Goal: Information Seeking & Learning: Learn about a topic

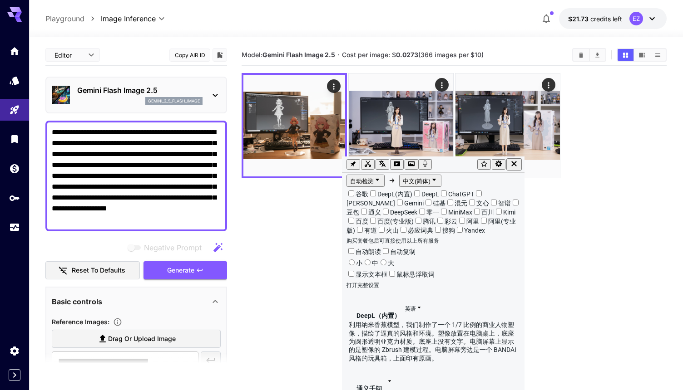
scroll to position [2, 0]
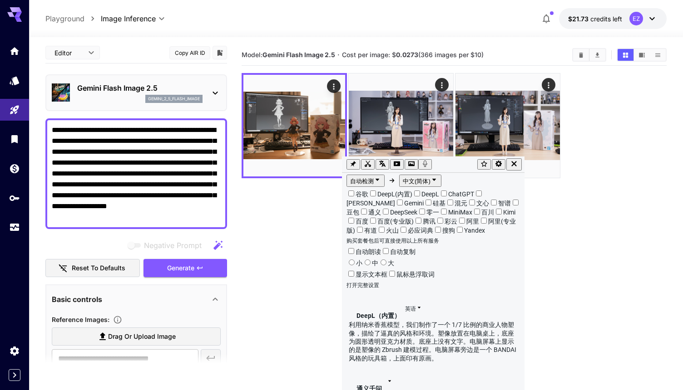
click at [518, 163] on icon "button" at bounding box center [514, 164] width 8 height 8
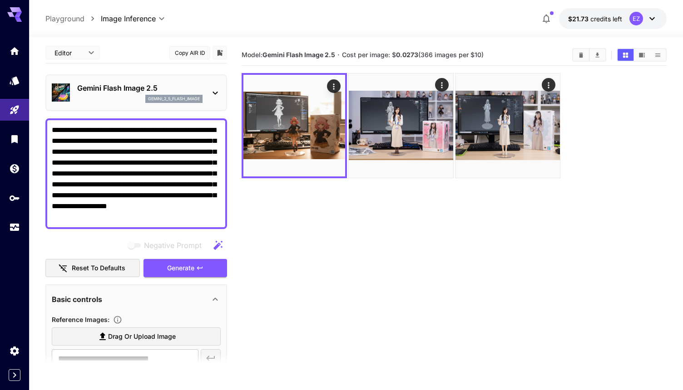
click at [543, 252] on section "Model: Gemini Flash Image 2.5 · Cost per image: $ 0.0273 (366 images per $10)" at bounding box center [453, 239] width 425 height 390
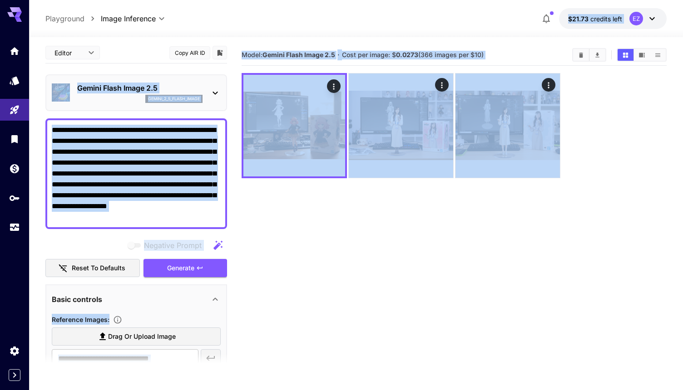
drag, startPoint x: 563, startPoint y: 284, endPoint x: 453, endPoint y: 7, distance: 297.4
click at [453, 7] on div "**********" at bounding box center [356, 231] width 654 height 462
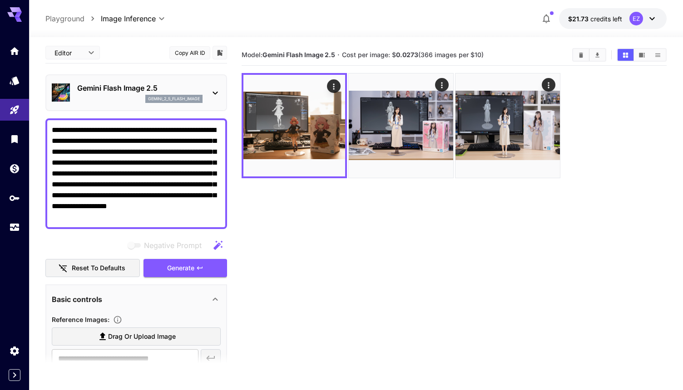
click at [415, 8] on div "**********" at bounding box center [355, 18] width 621 height 21
drag, startPoint x: 341, startPoint y: 51, endPoint x: 399, endPoint y: 51, distance: 58.5
click at [380, 51] on section "Model: Gemini Flash Image 2.5 · Cost per image: $ 0.0273 (366 images per $10)" at bounding box center [402, 54] width 323 height 11
click at [486, 57] on section "Model: Gemini Flash Image 2.5 · Cost per image: $ 0.0273 (366 images per $10)" at bounding box center [402, 54] width 323 height 11
drag, startPoint x: 490, startPoint y: 57, endPoint x: 391, endPoint y: 55, distance: 99.0
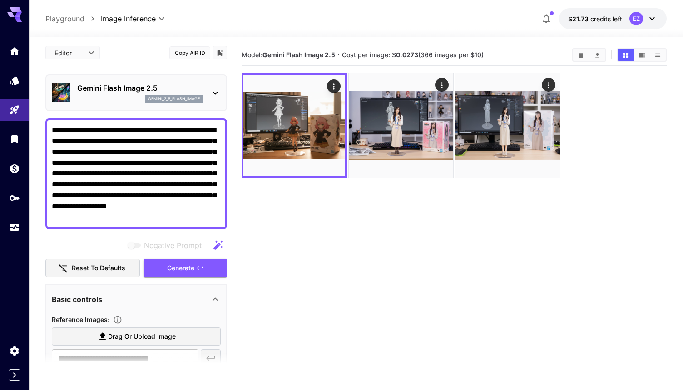
click at [391, 55] on section "Model: Gemini Flash Image 2.5 · Cost per image: $ 0.0273 (366 images per $10)" at bounding box center [402, 54] width 323 height 11
click at [378, 55] on span "Cost per image: $ 0.0273 (366 images per $10)" at bounding box center [413, 55] width 142 height 8
drag, startPoint x: 422, startPoint y: 57, endPoint x: 487, endPoint y: 57, distance: 65.8
click at [487, 57] on section "Model: Gemini Flash Image 2.5 · Cost per image: $ 0.0273 (366 images per $10)" at bounding box center [402, 54] width 323 height 11
click at [461, 57] on span "Cost per image: $ 0.0273 (366 images per $10)" at bounding box center [413, 55] width 142 height 8
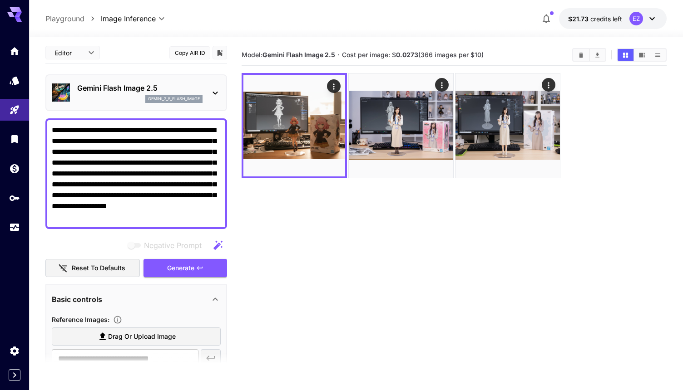
click at [501, 13] on div "**********" at bounding box center [355, 18] width 621 height 21
click at [206, 89] on div "Gemini Flash Image 2.5 gemini_2_5_flash_image" at bounding box center [136, 93] width 169 height 28
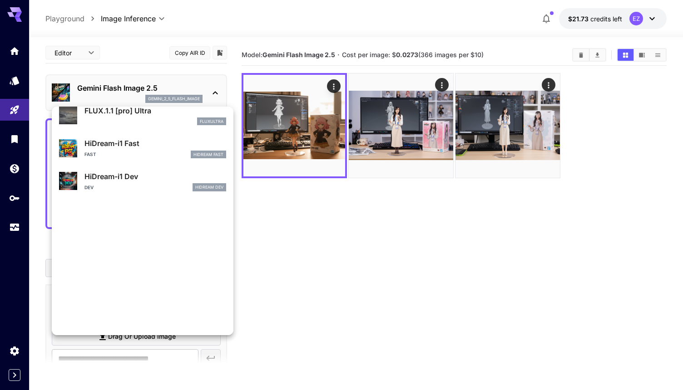
scroll to position [701, 0]
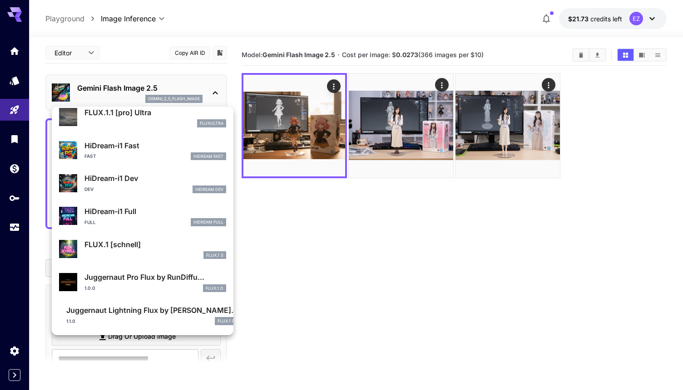
click at [167, 247] on p "FLUX.1 [schnell]" at bounding box center [155, 244] width 142 height 11
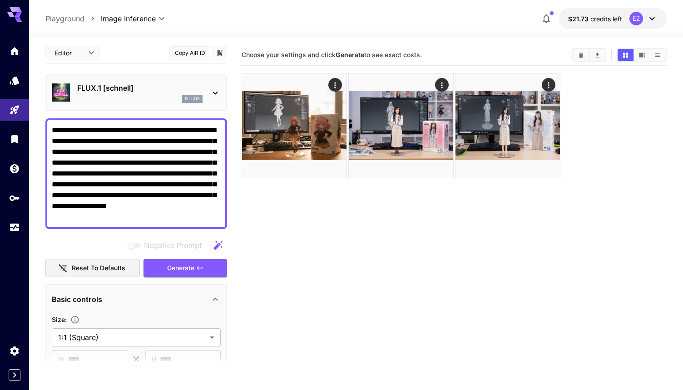
drag, startPoint x: 437, startPoint y: 60, endPoint x: 337, endPoint y: 39, distance: 102.4
click at [337, 39] on div "**********" at bounding box center [355, 249] width 621 height 425
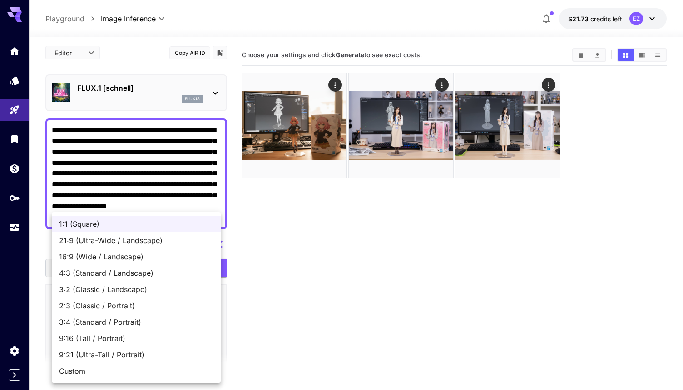
click at [162, 334] on body "**********" at bounding box center [341, 231] width 683 height 462
click at [254, 305] on div at bounding box center [341, 195] width 683 height 390
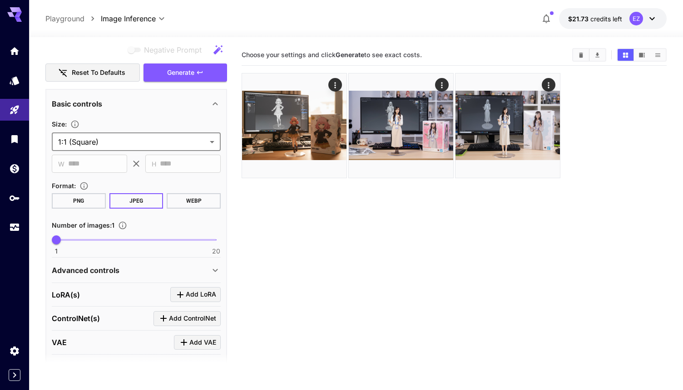
scroll to position [218, 0]
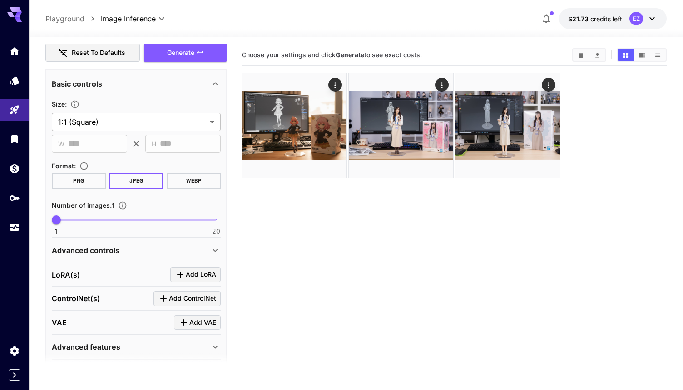
click at [89, 181] on button "PNG" at bounding box center [79, 180] width 54 height 15
click at [136, 181] on button "JPEG" at bounding box center [136, 180] width 54 height 15
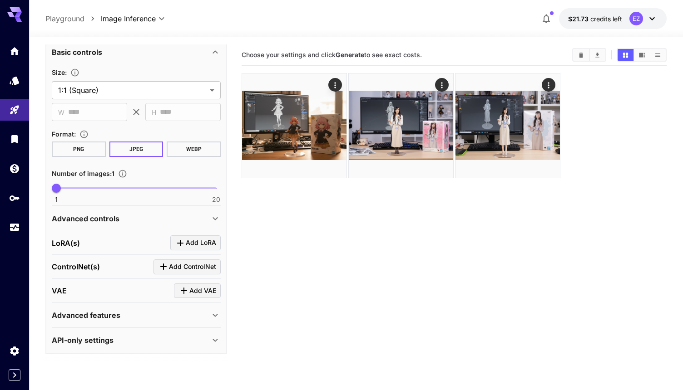
scroll to position [249, 0]
click at [71, 188] on span "1 20 1" at bounding box center [136, 189] width 160 height 14
type input "*"
drag, startPoint x: 70, startPoint y: 188, endPoint x: 53, endPoint y: 188, distance: 17.7
click at [53, 188] on span "1" at bounding box center [56, 188] width 9 height 9
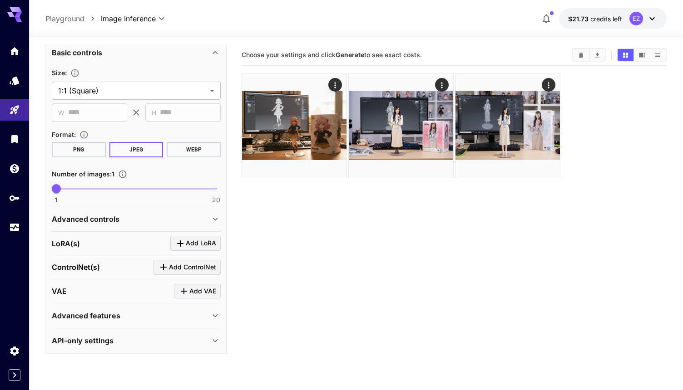
scroll to position [0, 0]
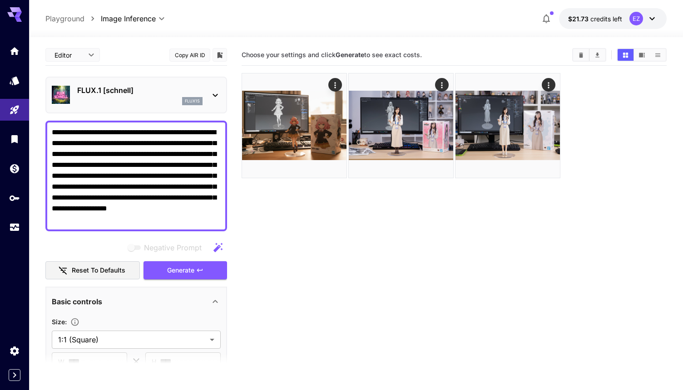
click at [187, 177] on textarea "**********" at bounding box center [136, 176] width 169 height 98
drag, startPoint x: 175, startPoint y: 222, endPoint x: 177, endPoint y: 274, distance: 51.8
click at [177, 274] on div "**********" at bounding box center [136, 323] width 182 height 559
click at [109, 272] on button "Reset to defaults" at bounding box center [92, 270] width 94 height 19
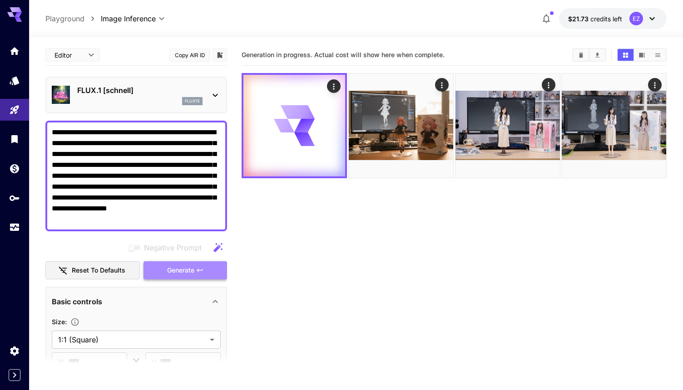
click at [190, 267] on span "Generate" at bounding box center [180, 270] width 27 height 11
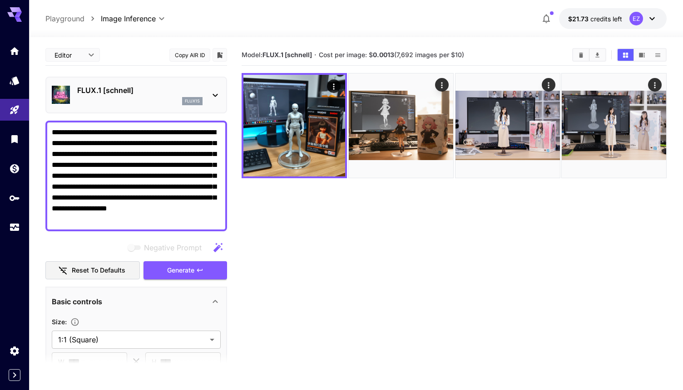
click at [387, 55] on b "0.0013" at bounding box center [383, 55] width 21 height 8
click at [376, 55] on b "0.0013" at bounding box center [383, 55] width 21 height 8
drag, startPoint x: 369, startPoint y: 55, endPoint x: 391, endPoint y: 54, distance: 22.3
click at [391, 54] on span "Cost per image: $ 0.0013 (7,692 images per $10)" at bounding box center [391, 55] width 145 height 8
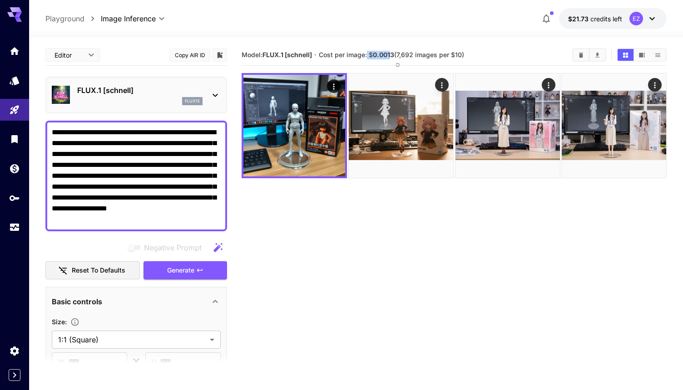
click at [387, 54] on b "0.0013" at bounding box center [383, 55] width 21 height 8
click at [387, 55] on b "0.0013" at bounding box center [383, 55] width 21 height 8
click at [383, 57] on b "0.0013" at bounding box center [383, 55] width 21 height 8
click at [388, 57] on b "0.0013" at bounding box center [383, 55] width 21 height 8
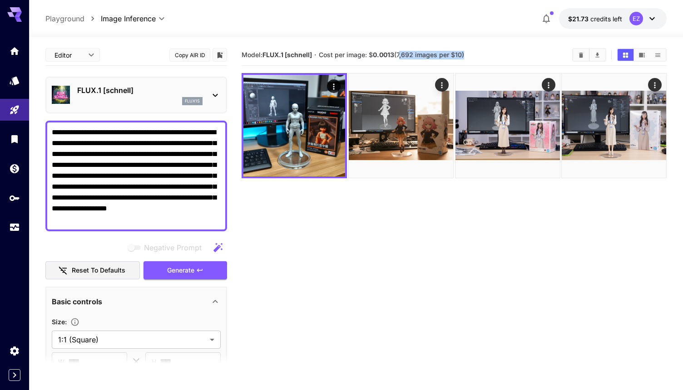
drag, startPoint x: 465, startPoint y: 54, endPoint x: 400, endPoint y: 54, distance: 64.9
click at [400, 54] on span "Cost per image: $ 0.0013 (7,692 images per $10)" at bounding box center [391, 55] width 145 height 8
click at [381, 57] on b "0.0013" at bounding box center [383, 55] width 21 height 8
click at [159, 100] on div "flux1s" at bounding box center [139, 101] width 125 height 8
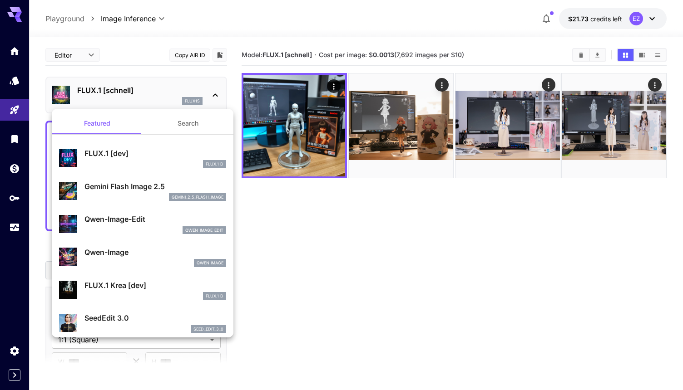
click at [161, 159] on div "FLUX.1 [dev] FLUX.1 D" at bounding box center [155, 158] width 142 height 20
type input "**"
type input "***"
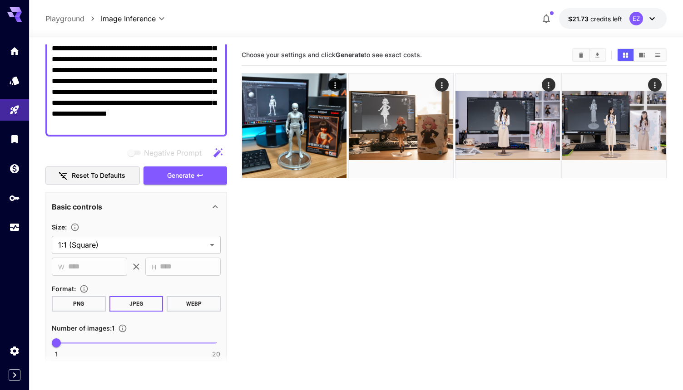
scroll to position [112, 0]
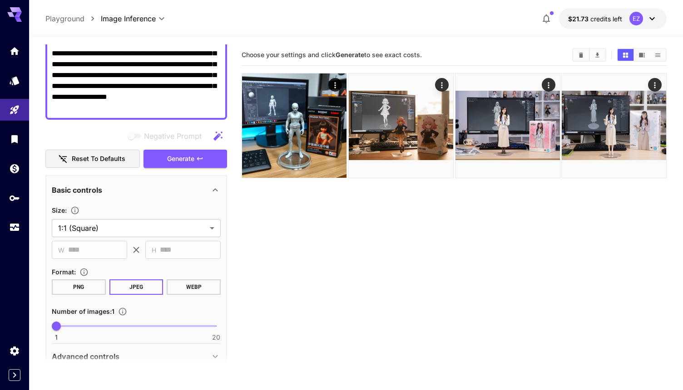
click at [129, 189] on div "Basic controls" at bounding box center [131, 190] width 158 height 11
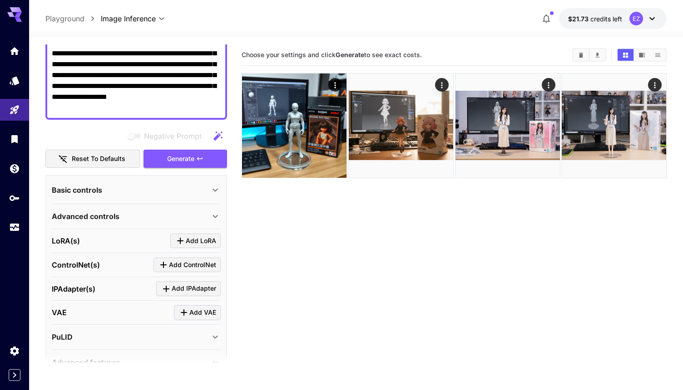
scroll to position [159, 0]
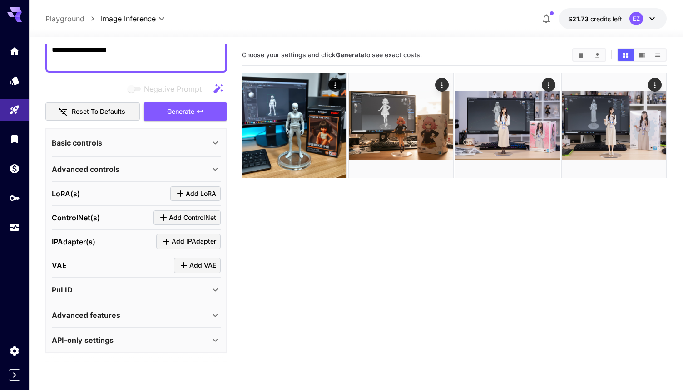
click at [103, 144] on div "Basic controls" at bounding box center [131, 143] width 158 height 11
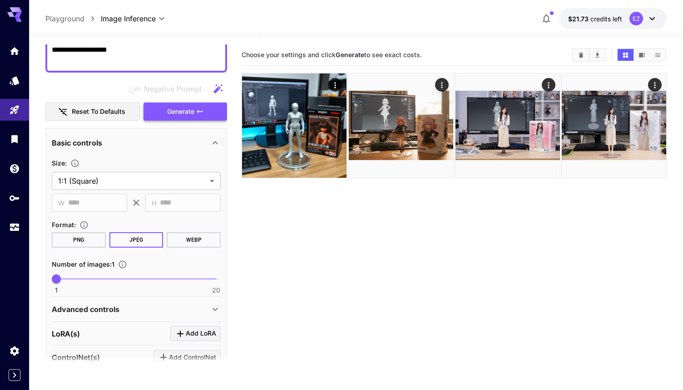
click at [180, 107] on span "Generate" at bounding box center [180, 111] width 27 height 11
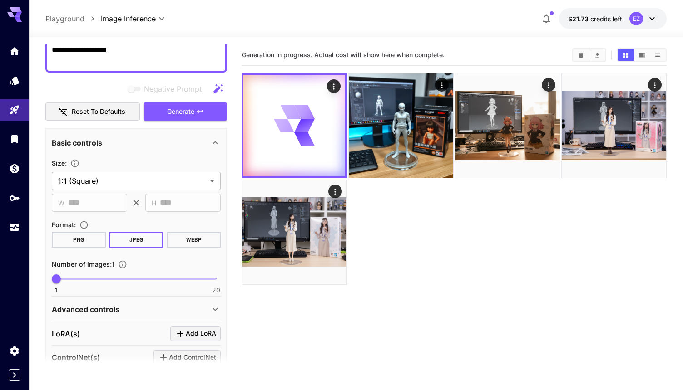
scroll to position [0, 0]
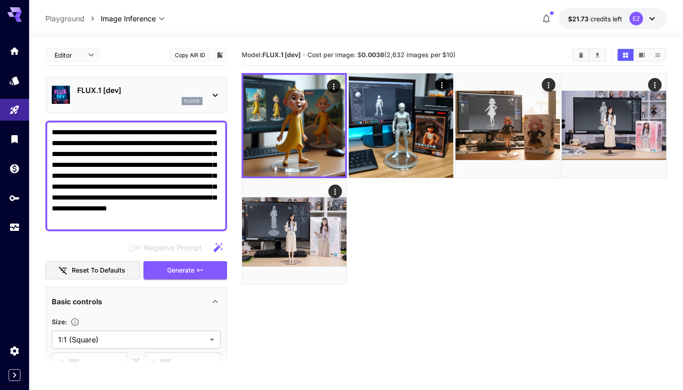
drag, startPoint x: 462, startPoint y: 55, endPoint x: 396, endPoint y: 57, distance: 66.3
click at [396, 57] on section "Model: FLUX.1 [dev] · Cost per image: $ 0.0038 (2,632 images per $10)" at bounding box center [402, 54] width 323 height 11
click at [388, 57] on span "Cost per image: $ 0.0038 (2,632 images per $10)" at bounding box center [381, 55] width 148 height 8
click at [152, 92] on p "FLUX.1 [dev]" at bounding box center [139, 90] width 125 height 11
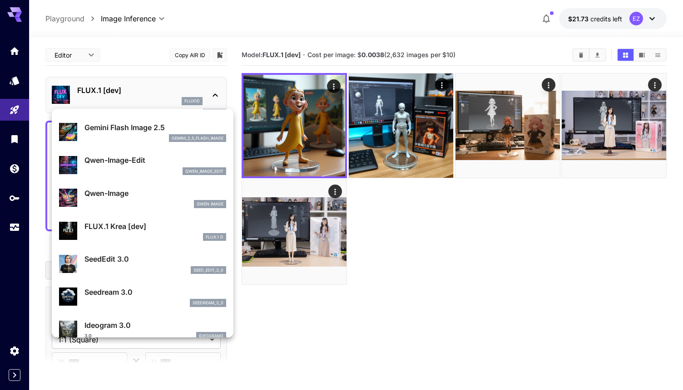
scroll to position [69, 0]
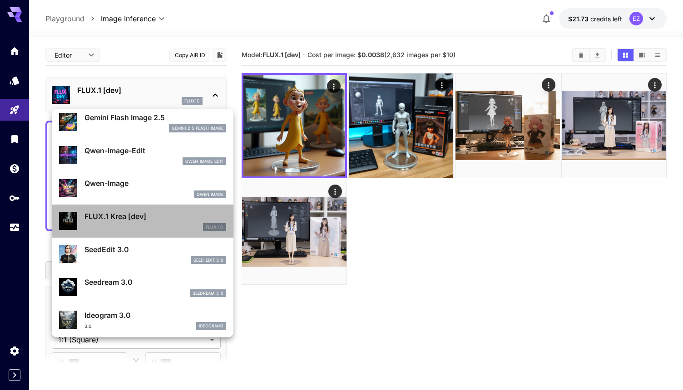
click at [154, 224] on div "FLUX.1 D" at bounding box center [155, 227] width 142 height 8
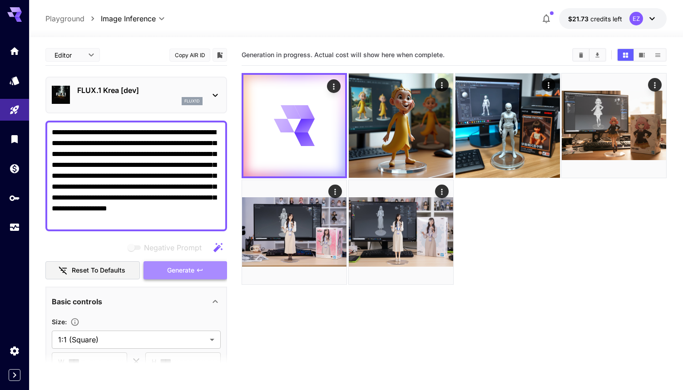
click at [200, 267] on icon "button" at bounding box center [199, 270] width 7 height 7
click at [148, 98] on div "flux1d" at bounding box center [139, 101] width 125 height 8
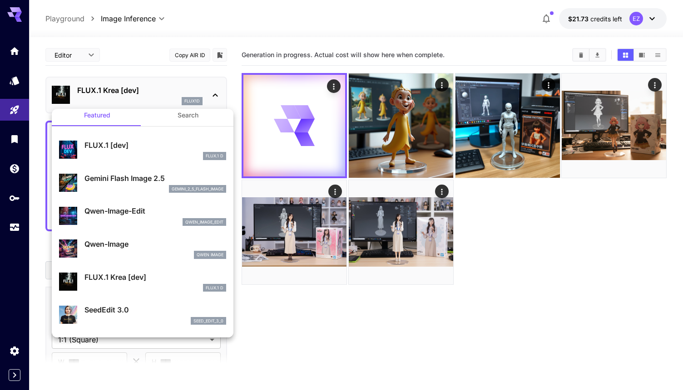
scroll to position [11, 0]
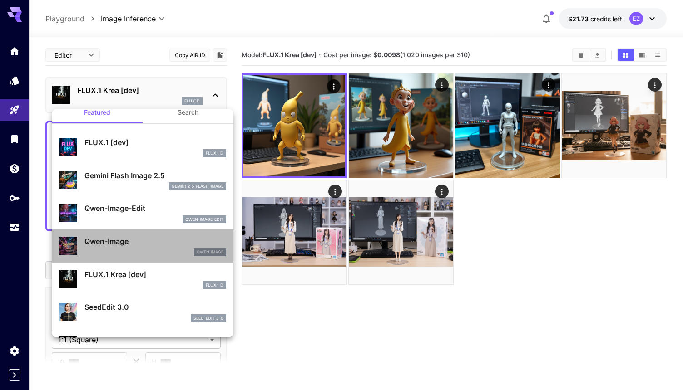
click at [142, 250] on div "Qwen Image" at bounding box center [155, 252] width 142 height 8
type input "**"
type input "***"
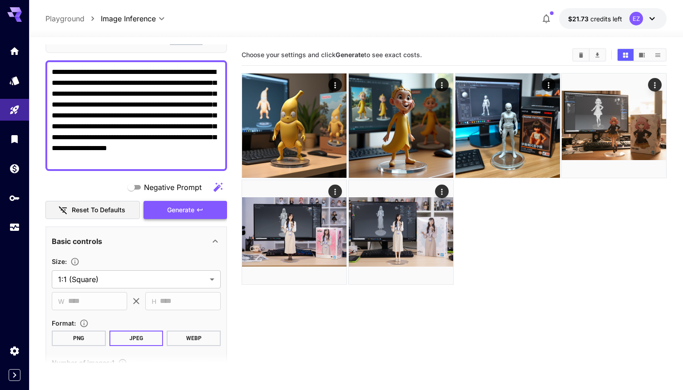
scroll to position [59, 0]
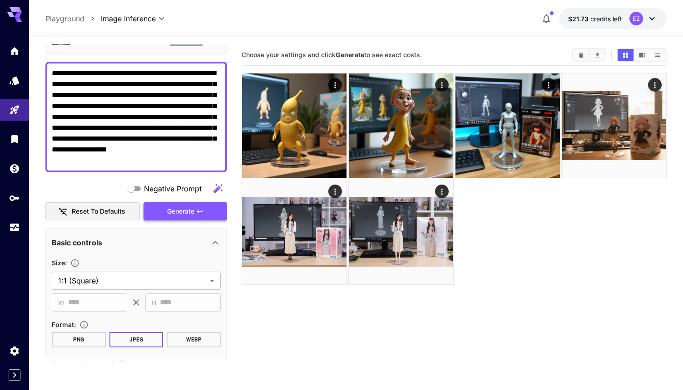
click at [172, 212] on span "Generate" at bounding box center [180, 211] width 27 height 11
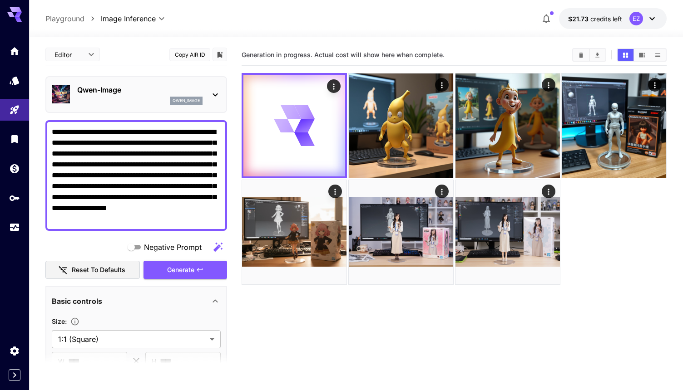
scroll to position [0, 0]
click at [137, 86] on p "Qwen-Image" at bounding box center [139, 90] width 125 height 11
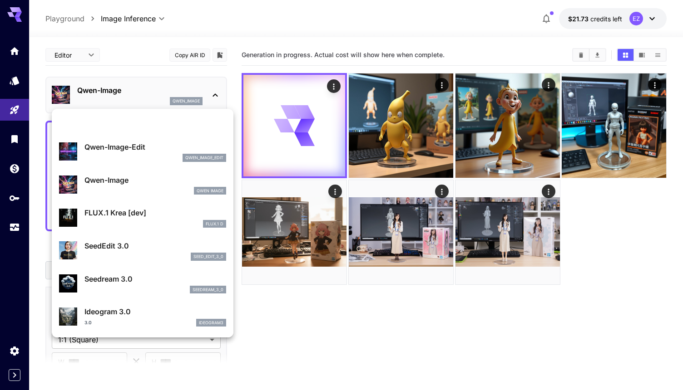
scroll to position [34, 0]
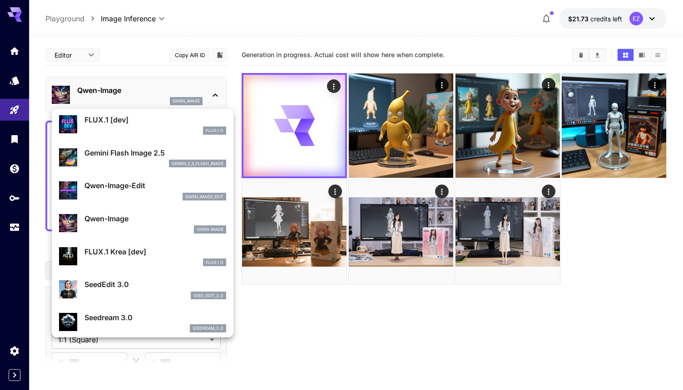
click at [151, 192] on div "Qwen-Image-Edit qwen_image_edit" at bounding box center [155, 190] width 142 height 20
type input "*"
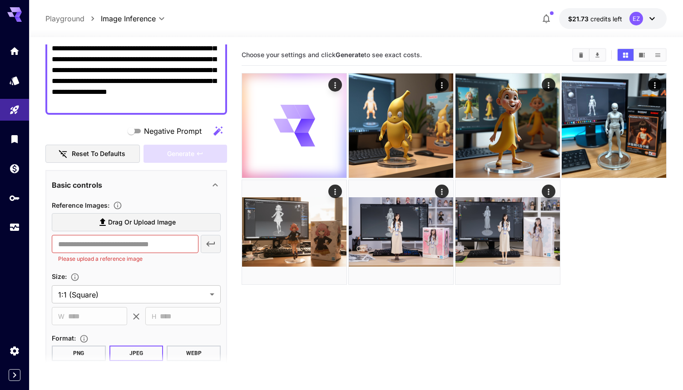
scroll to position [120, 0]
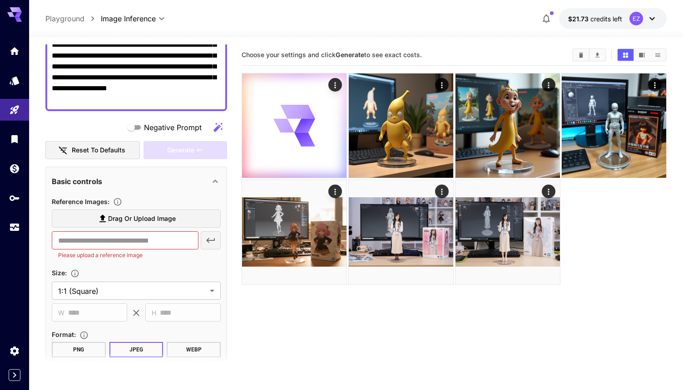
click at [143, 224] on span "Drag or upload image" at bounding box center [142, 218] width 68 height 11
click at [0, 0] on input "Drag or upload image" at bounding box center [0, 0] width 0 height 0
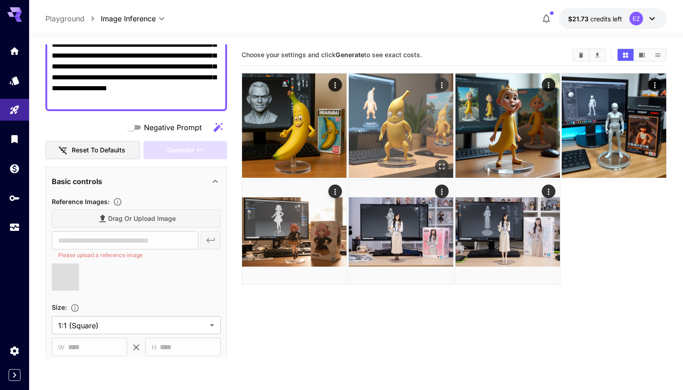
type input "**********"
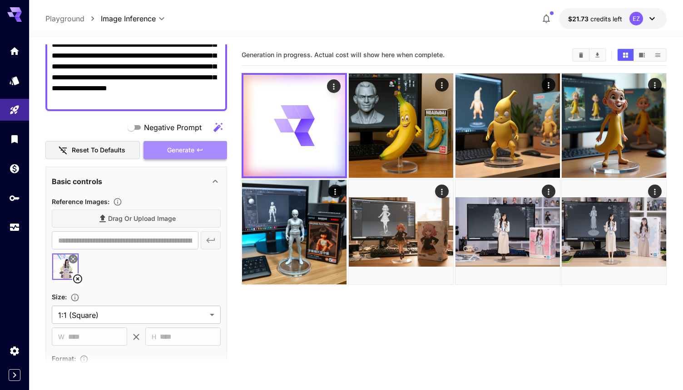
click at [190, 150] on span "Generate" at bounding box center [180, 150] width 27 height 11
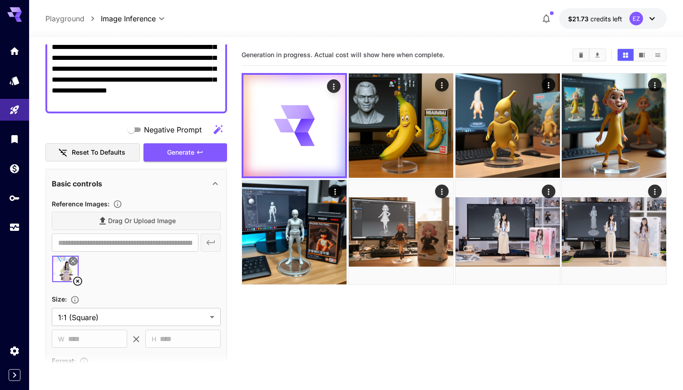
scroll to position [0, 0]
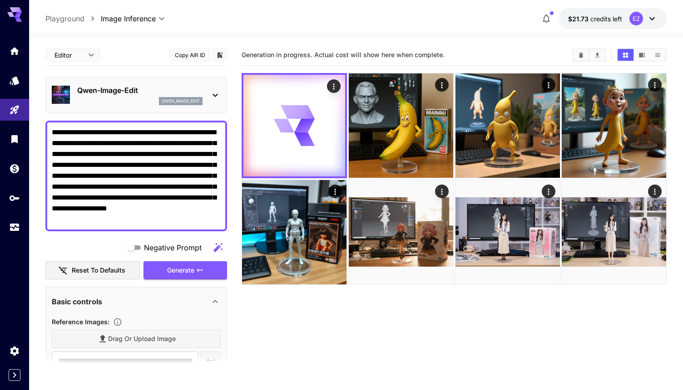
click at [210, 95] on icon at bounding box center [215, 95] width 11 height 11
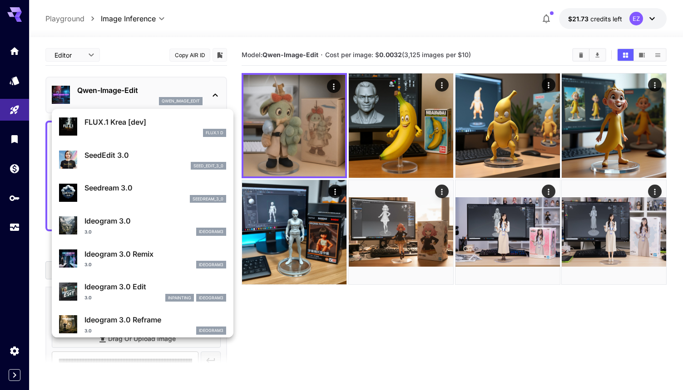
scroll to position [179, 0]
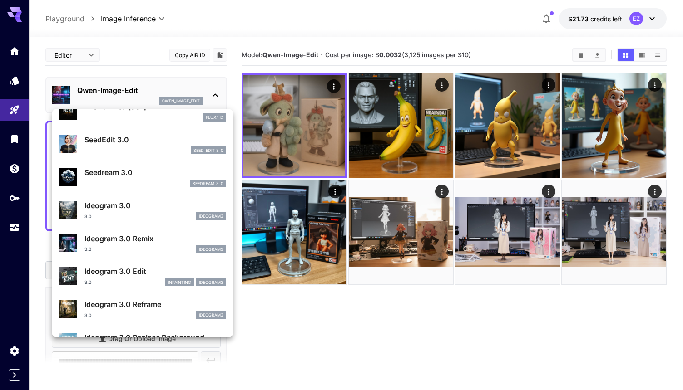
click at [156, 173] on p "Seedream 3.0" at bounding box center [155, 172] width 142 height 11
type input "***"
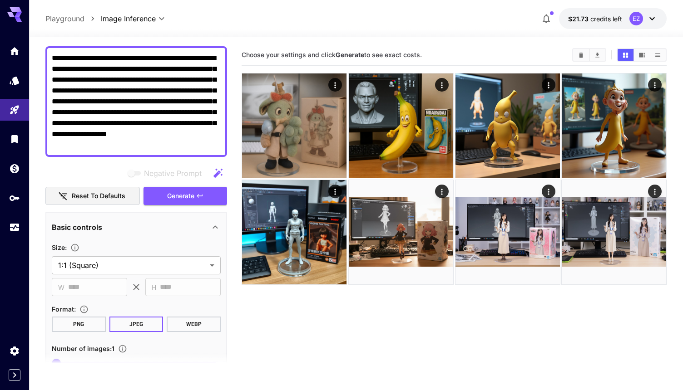
scroll to position [88, 0]
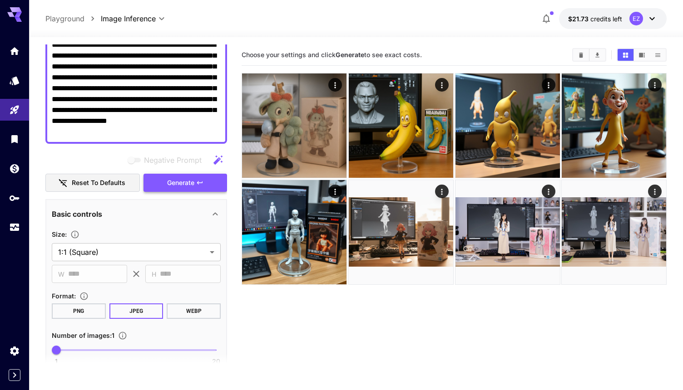
click at [189, 184] on span "Generate" at bounding box center [180, 182] width 27 height 11
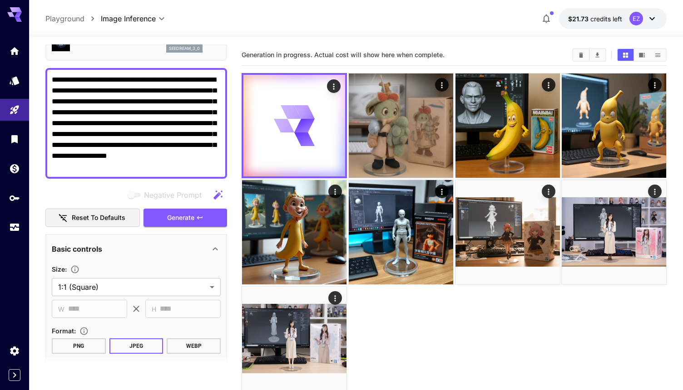
scroll to position [0, 0]
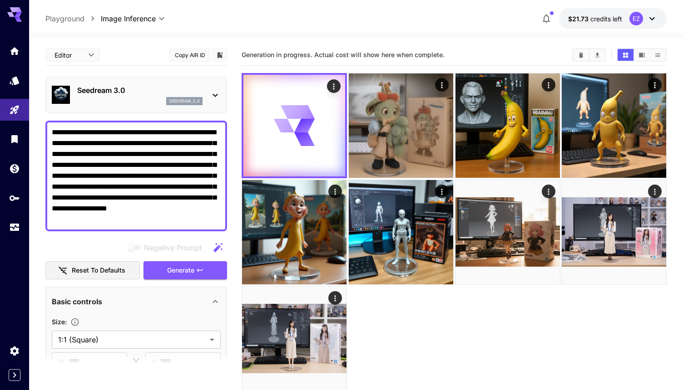
click at [137, 88] on p "Seedream 3.0" at bounding box center [139, 90] width 125 height 11
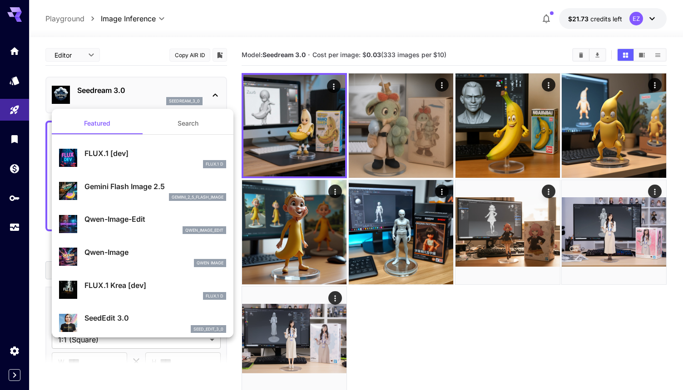
click at [238, 33] on div at bounding box center [341, 195] width 683 height 390
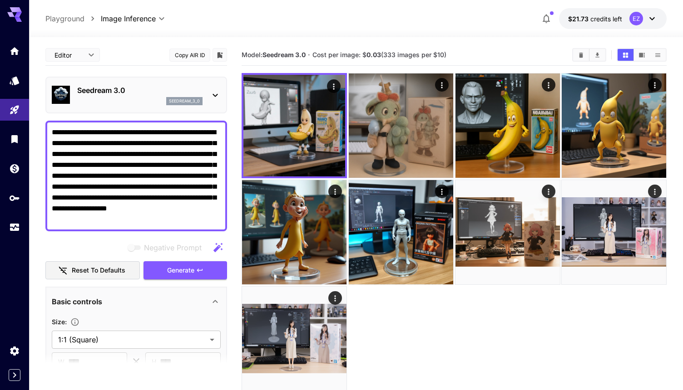
click at [74, 97] on div "Seedream 3.0 seedream_3_0" at bounding box center [136, 95] width 169 height 28
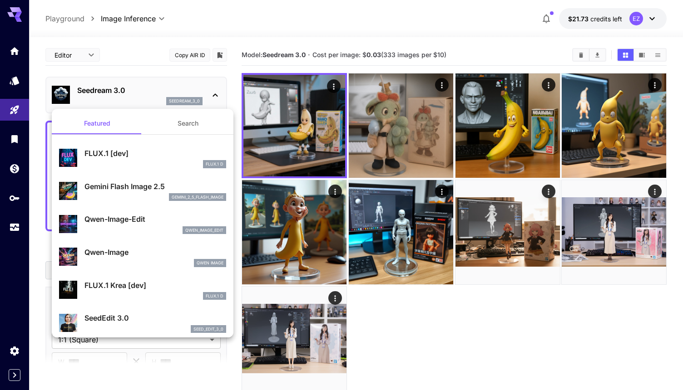
click at [202, 131] on button "Search" at bounding box center [188, 124] width 91 height 22
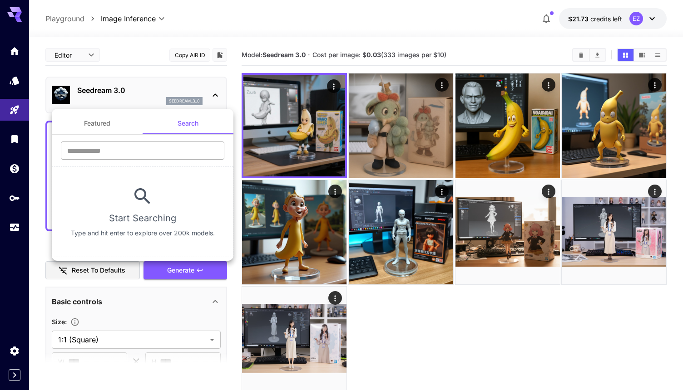
click at [152, 149] on input "text" at bounding box center [142, 151] width 163 height 18
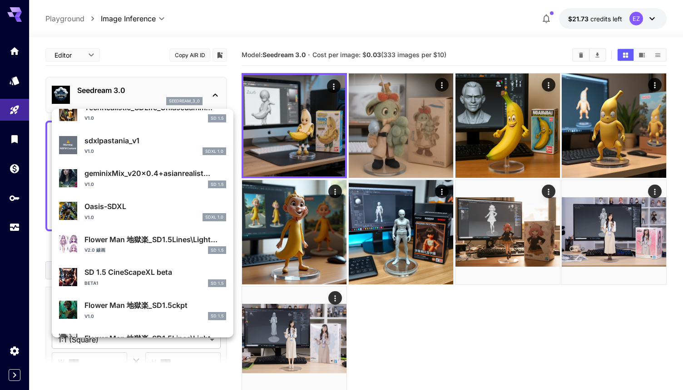
scroll to position [466, 0]
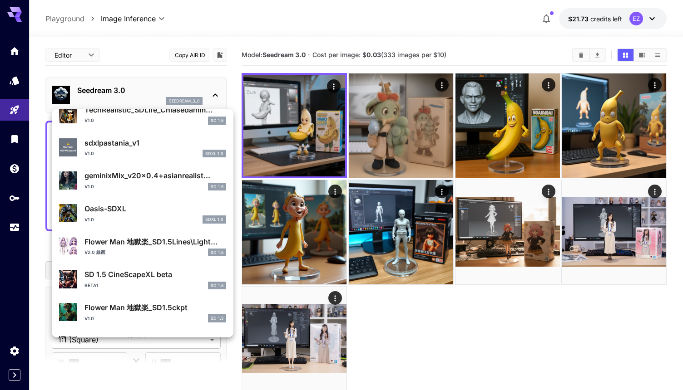
type input "**"
click at [156, 247] on div "Flower Man 地獄楽_SD1.5Lines\Light... v2.0 線画 SD 1.5" at bounding box center [155, 246] width 142 height 20
type input "**********"
type input "***"
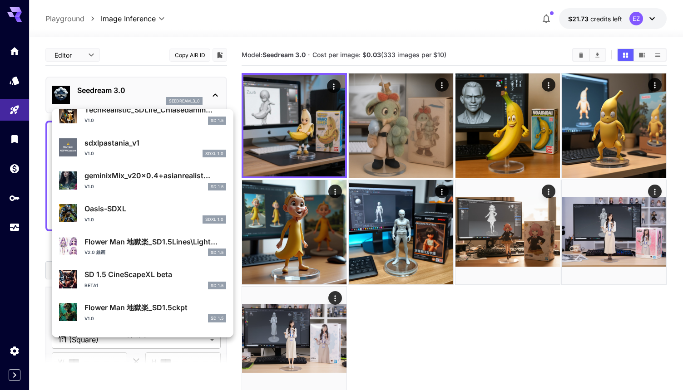
type input "***"
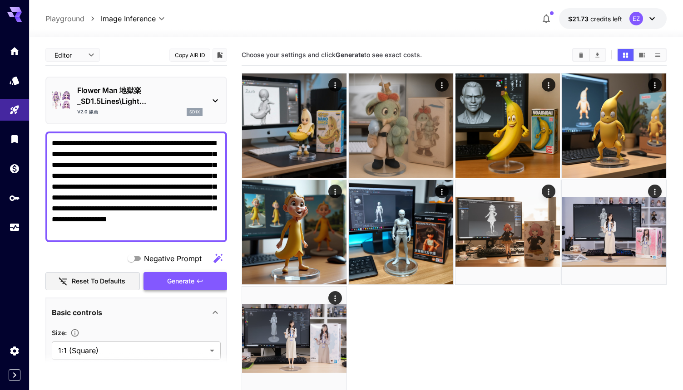
click at [196, 283] on icon "button" at bounding box center [199, 281] width 7 height 7
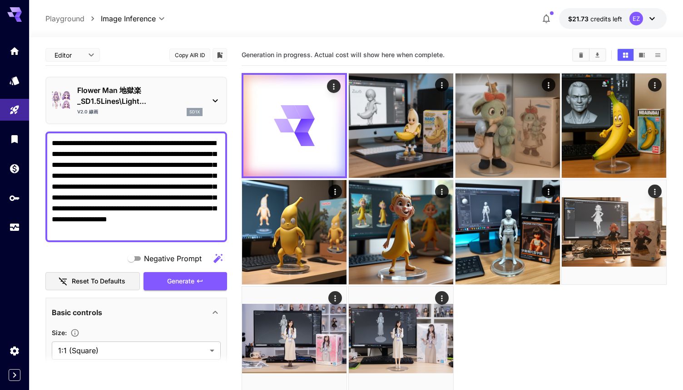
click at [216, 98] on icon at bounding box center [215, 100] width 11 height 11
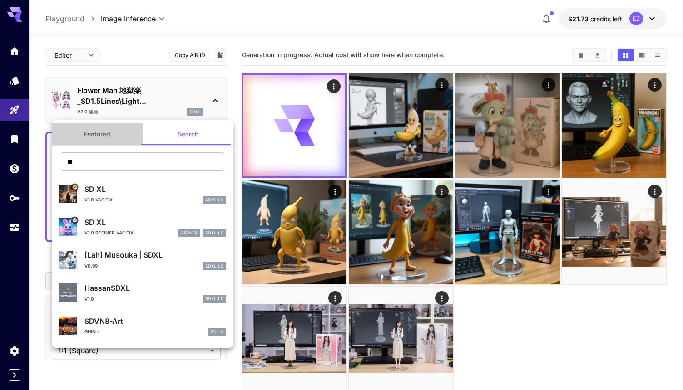
click at [117, 135] on button "Featured" at bounding box center [97, 134] width 91 height 22
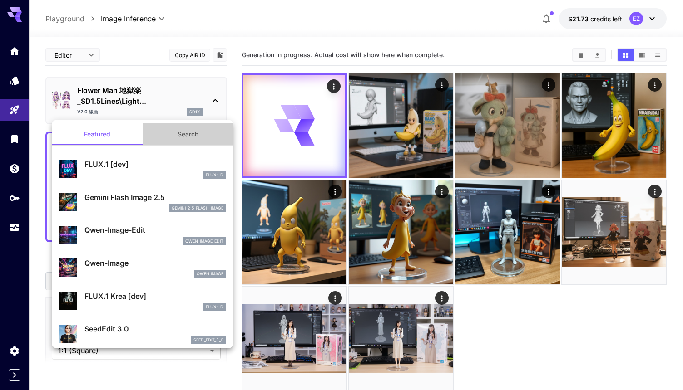
click at [191, 133] on button "Search" at bounding box center [188, 134] width 91 height 22
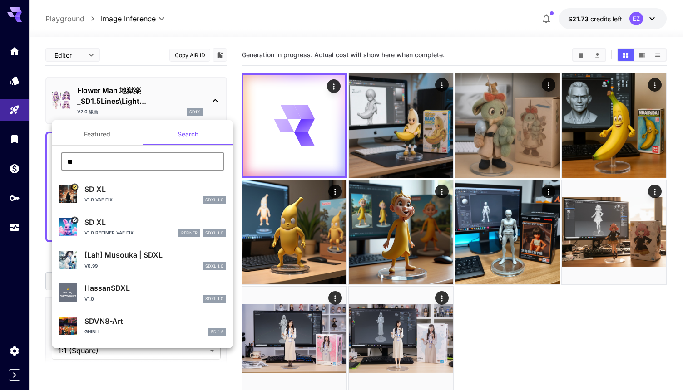
click at [174, 159] on input "**" at bounding box center [142, 161] width 163 height 18
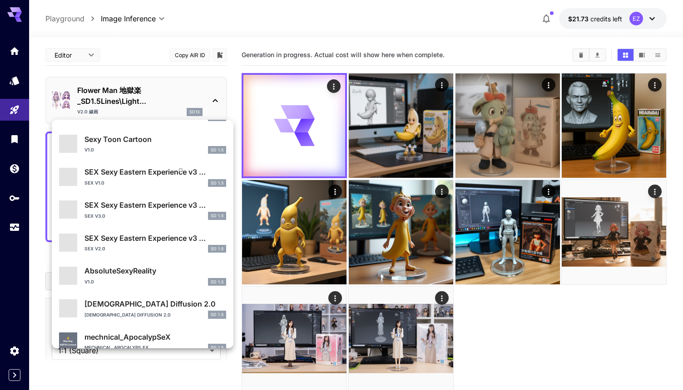
scroll to position [545, 0]
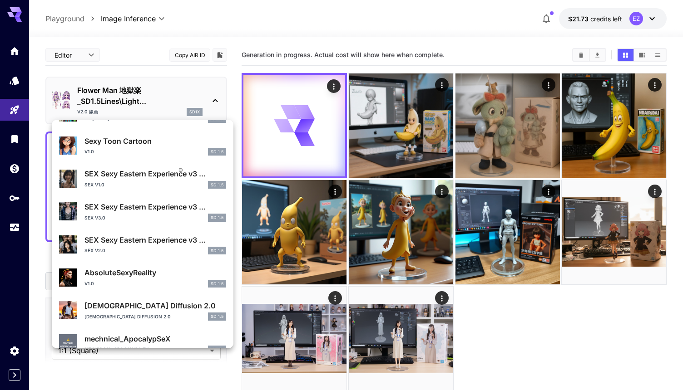
type input "***"
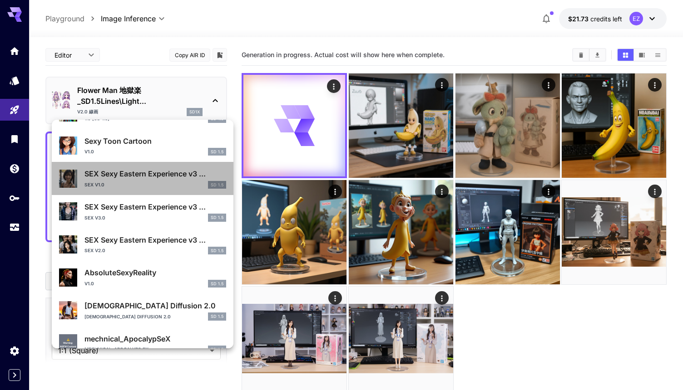
click at [142, 183] on div "SEX v1.0 SD 1.5" at bounding box center [155, 185] width 142 height 8
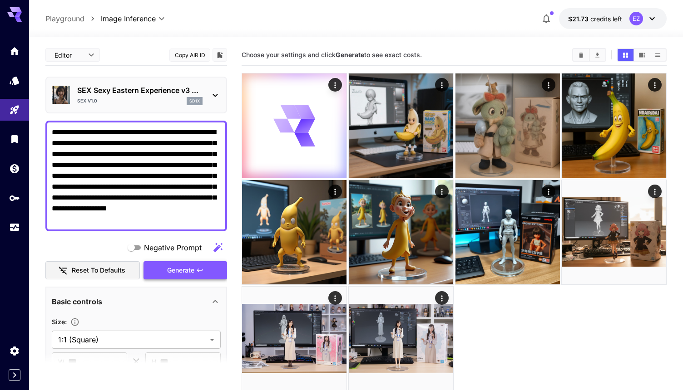
click at [174, 274] on span "Generate" at bounding box center [180, 270] width 27 height 11
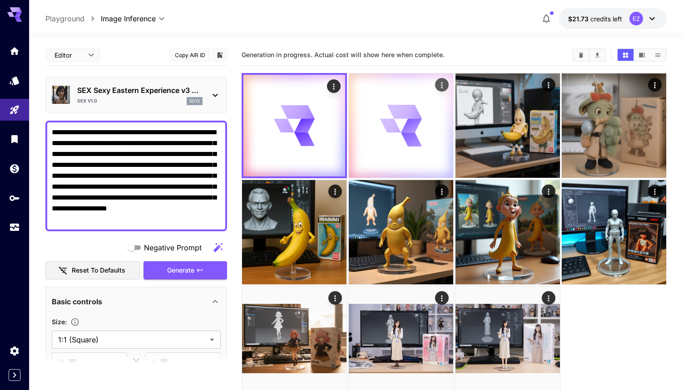
click at [385, 106] on icon at bounding box center [401, 126] width 42 height 42
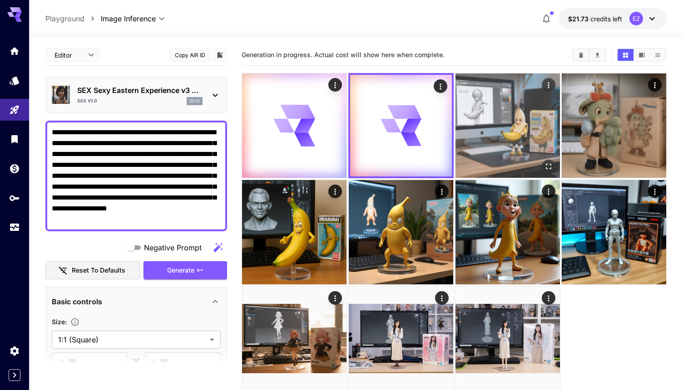
click at [502, 115] on img at bounding box center [507, 126] width 104 height 104
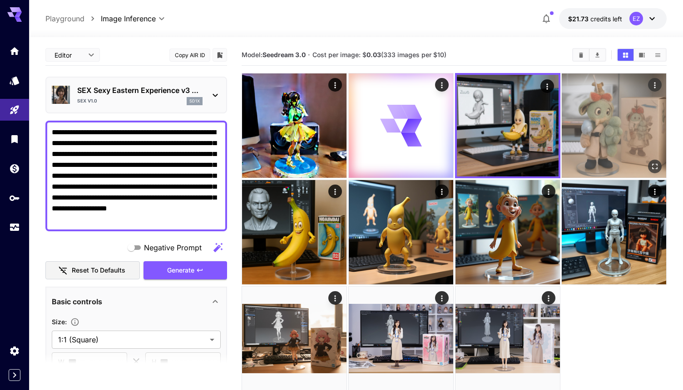
click at [599, 118] on img at bounding box center [613, 126] width 104 height 104
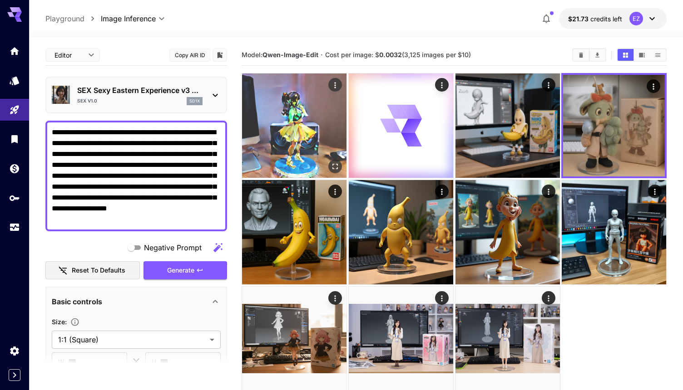
click at [298, 124] on img at bounding box center [294, 126] width 104 height 104
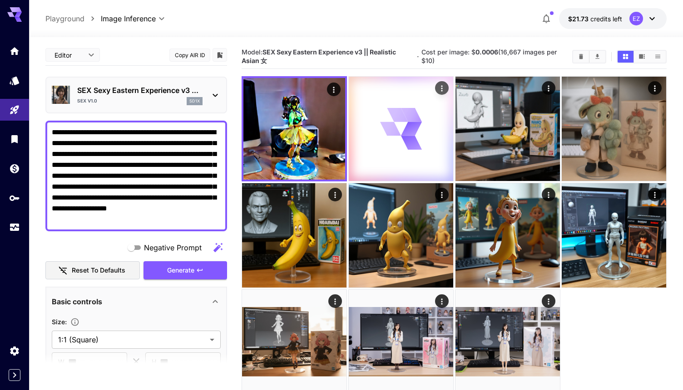
click at [408, 142] on icon at bounding box center [410, 142] width 21 height 15
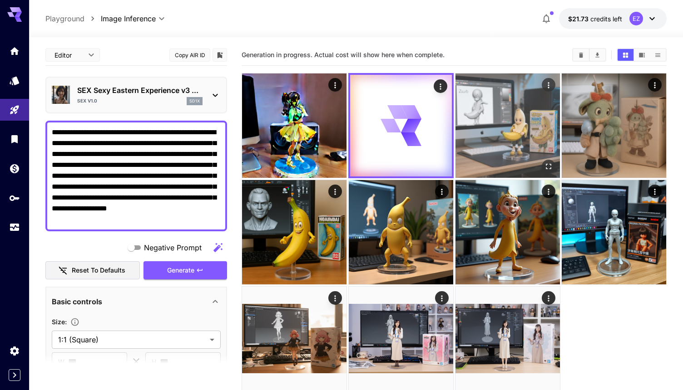
click at [496, 135] on img at bounding box center [507, 126] width 104 height 104
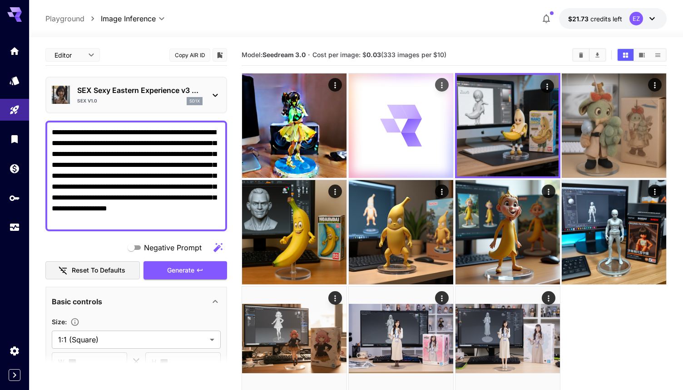
click at [403, 137] on icon at bounding box center [401, 126] width 42 height 42
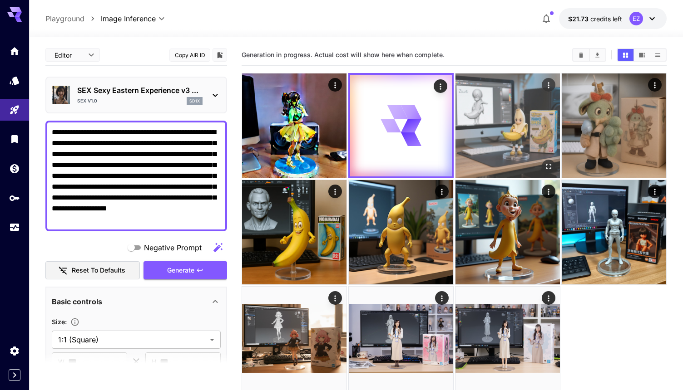
click at [507, 135] on img at bounding box center [507, 126] width 104 height 104
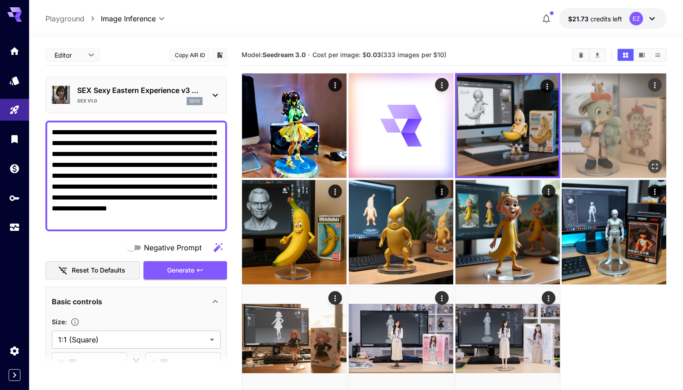
click at [598, 130] on img at bounding box center [613, 126] width 104 height 104
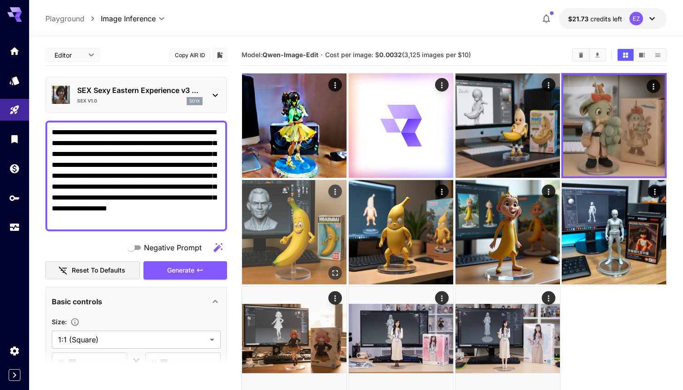
click at [304, 205] on img at bounding box center [294, 232] width 104 height 104
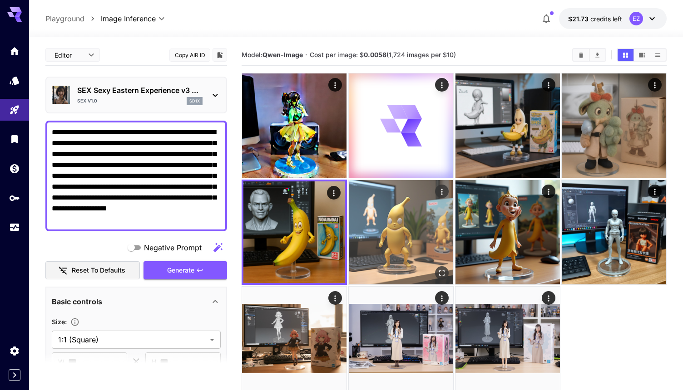
click at [399, 220] on img at bounding box center [401, 232] width 104 height 104
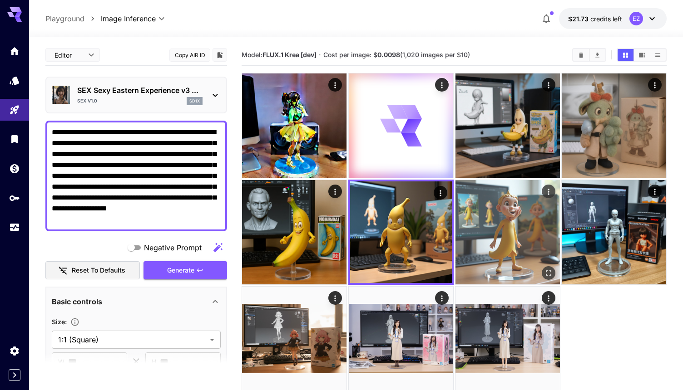
click at [486, 231] on img at bounding box center [507, 232] width 104 height 104
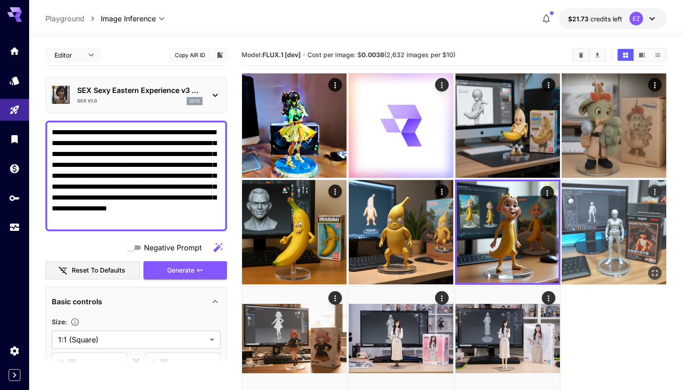
click at [615, 229] on img at bounding box center [613, 232] width 104 height 104
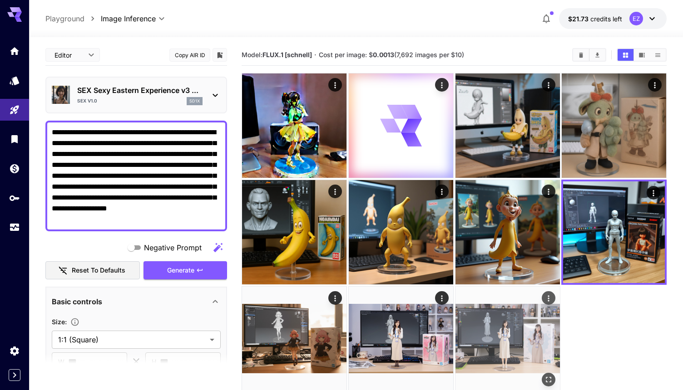
click at [502, 313] on img at bounding box center [507, 339] width 104 height 104
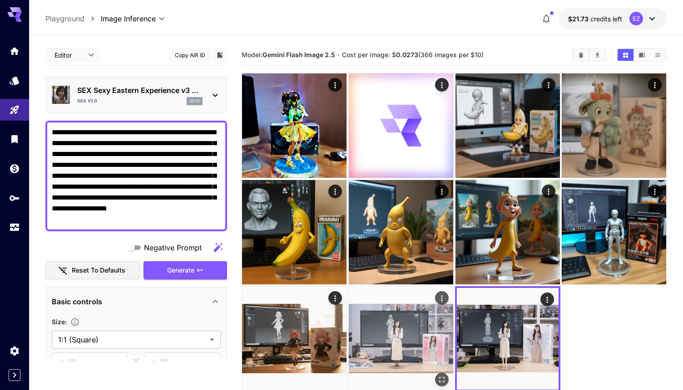
click at [408, 312] on img at bounding box center [401, 339] width 104 height 104
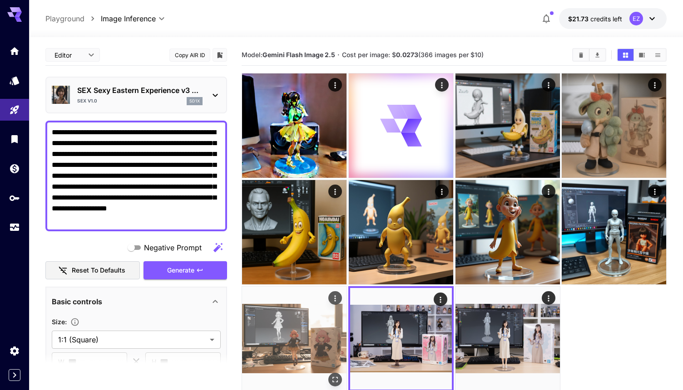
click at [275, 311] on img at bounding box center [294, 339] width 104 height 104
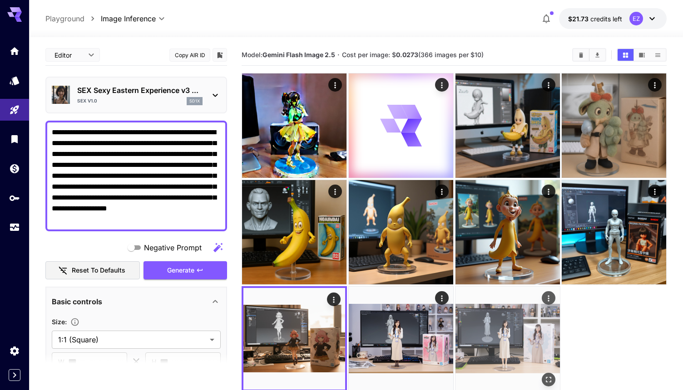
click at [482, 310] on img at bounding box center [507, 339] width 104 height 104
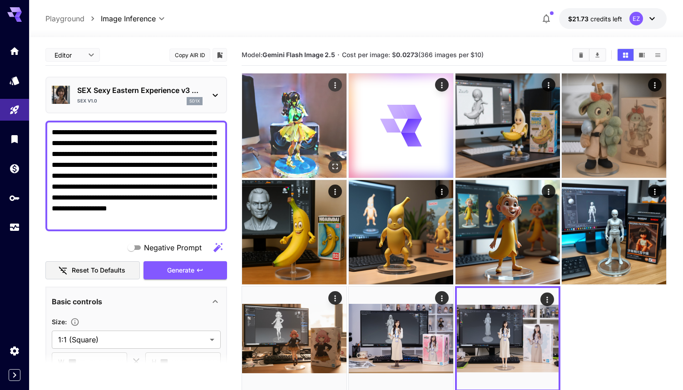
click at [264, 104] on img at bounding box center [294, 126] width 104 height 104
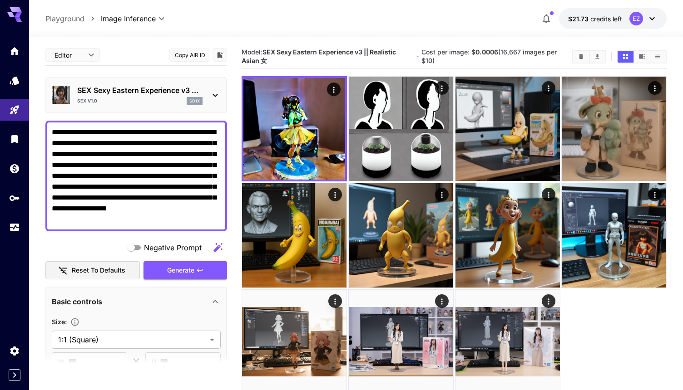
drag, startPoint x: 502, startPoint y: 59, endPoint x: 424, endPoint y: 51, distance: 78.5
click at [423, 50] on h5 "Cost per image: $ 0.0006 (16,667 images per $10)" at bounding box center [492, 56] width 143 height 17
click at [419, 51] on section "Model: SEX Sexy Eastern Experience v3 || Realistic Asian 女 · Cost per image: $ …" at bounding box center [402, 56] width 323 height 17
click at [148, 98] on div "SEX v1.0 sd1x" at bounding box center [139, 101] width 125 height 8
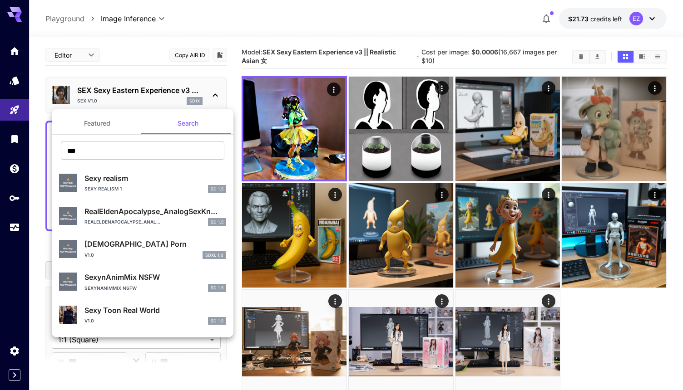
click at [388, 51] on div at bounding box center [341, 195] width 683 height 390
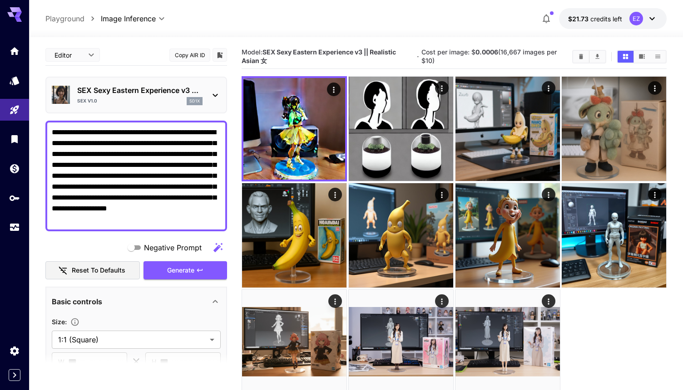
click at [388, 51] on body "**********" at bounding box center [341, 231] width 683 height 462
click at [384, 51] on b "SEX Sexy Eastern Experience v3 || Realistic Asian 女" at bounding box center [318, 56] width 154 height 16
copy b "Realistic"
click at [169, 100] on div "SEX v1.0 sd1x" at bounding box center [139, 101] width 125 height 8
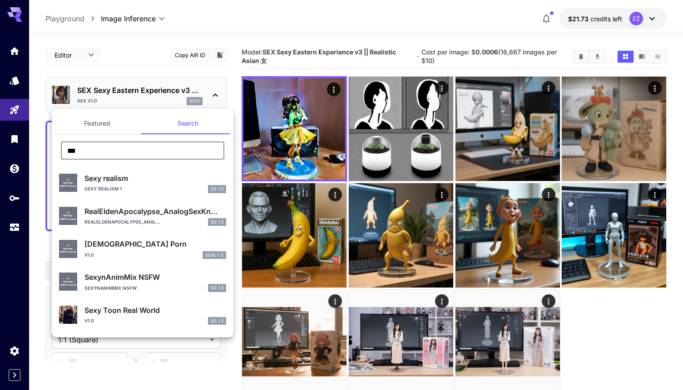
click at [152, 152] on input "***" at bounding box center [142, 151] width 163 height 18
paste input "******"
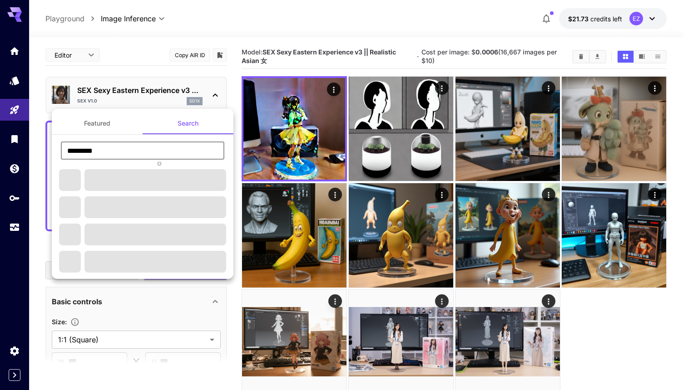
type input "*********"
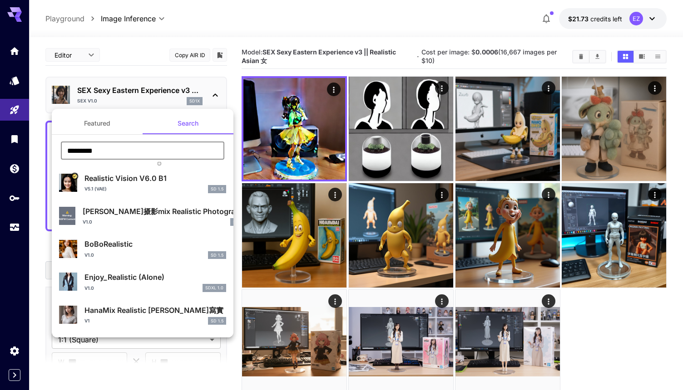
click at [172, 187] on div "V5.1 (VAE) SD 1.5" at bounding box center [155, 189] width 142 height 8
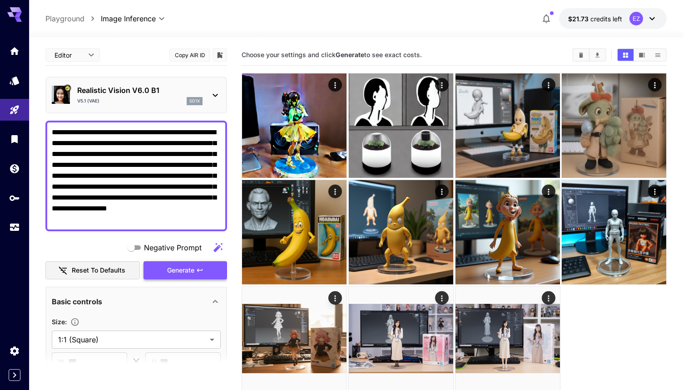
click at [183, 271] on span "Generate" at bounding box center [180, 270] width 27 height 11
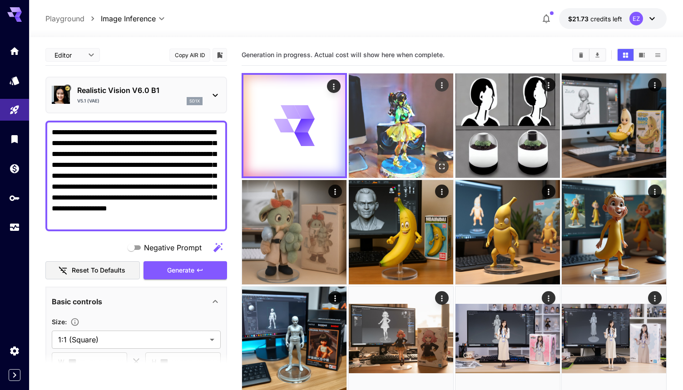
click at [410, 125] on img at bounding box center [401, 126] width 104 height 104
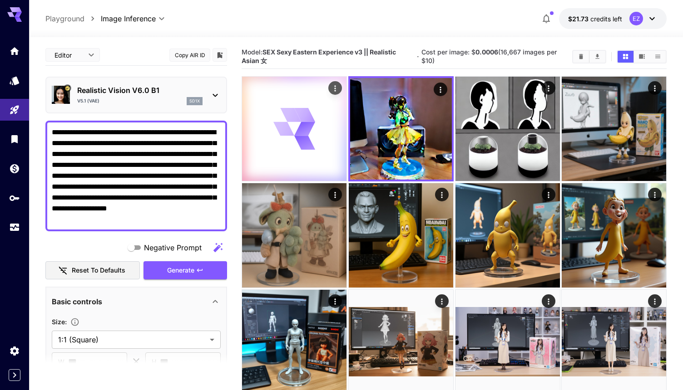
click at [293, 134] on icon at bounding box center [294, 129] width 42 height 42
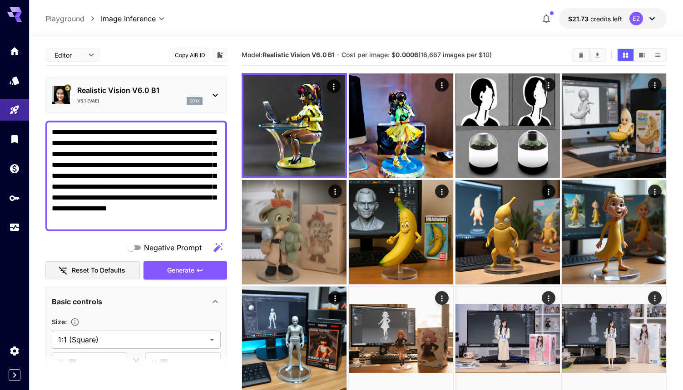
click at [152, 204] on textarea "**********" at bounding box center [136, 176] width 169 height 98
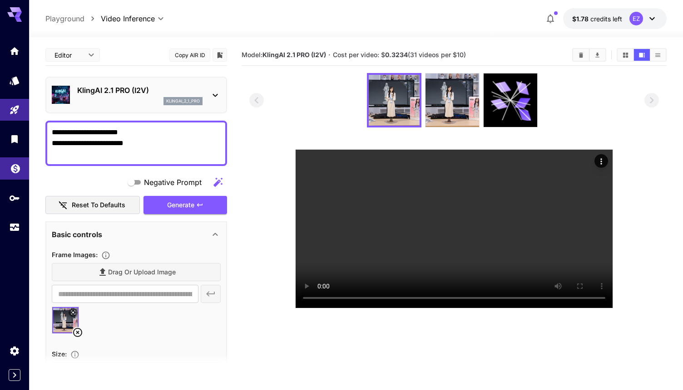
click at [17, 177] on link at bounding box center [14, 168] width 29 height 22
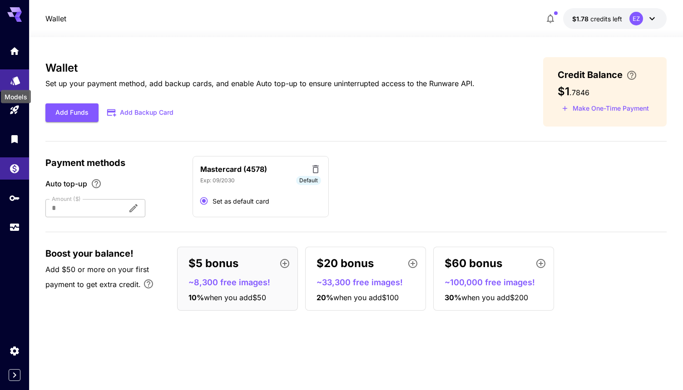
click at [15, 76] on icon "Models" at bounding box center [15, 78] width 10 height 9
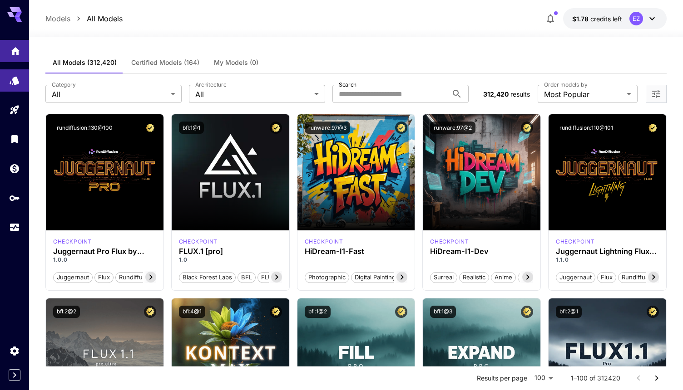
click at [13, 54] on icon "Home" at bounding box center [15, 48] width 11 height 11
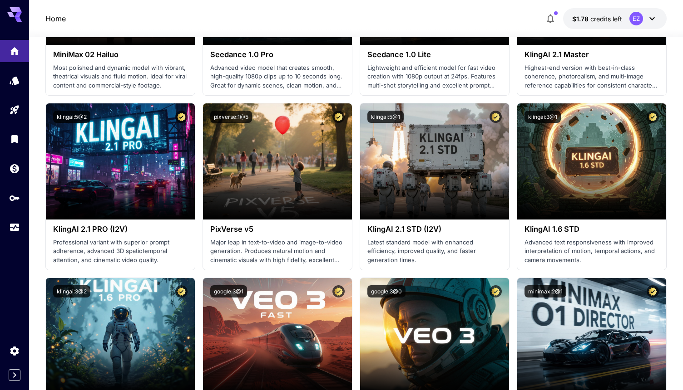
scroll to position [182, 0]
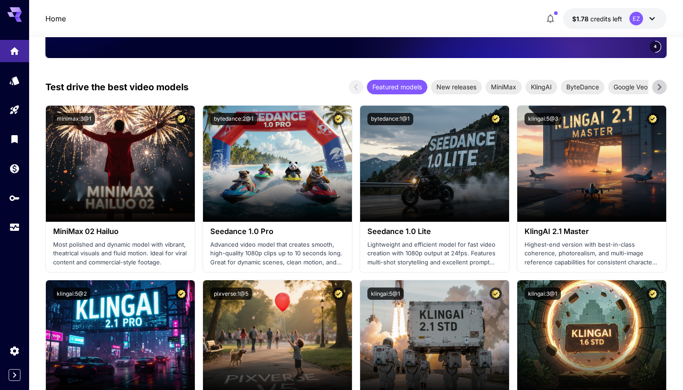
click at [24, 12] on div at bounding box center [14, 11] width 29 height 22
click at [15, 13] on icon at bounding box center [14, 14] width 15 height 15
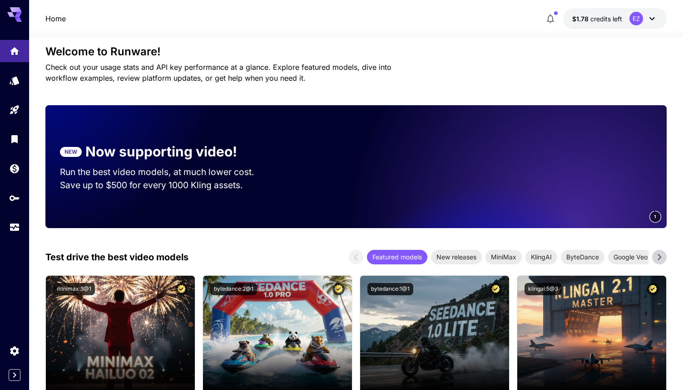
scroll to position [0, 0]
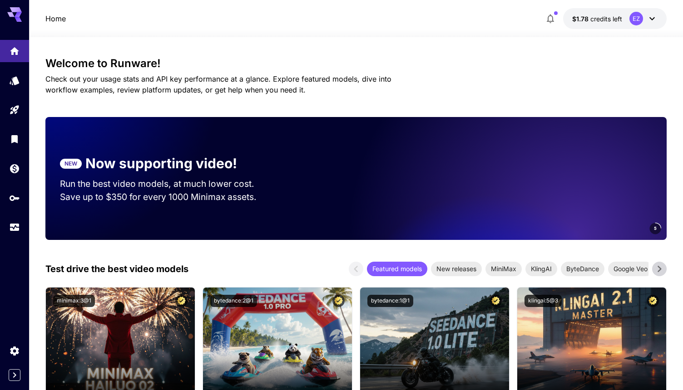
click at [13, 17] on icon at bounding box center [14, 14] width 15 height 15
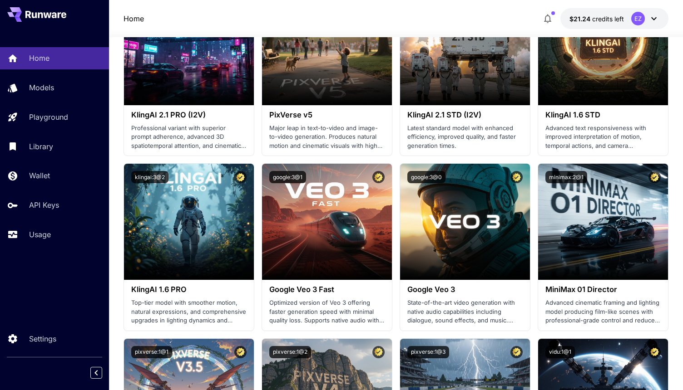
scroll to position [715, 0]
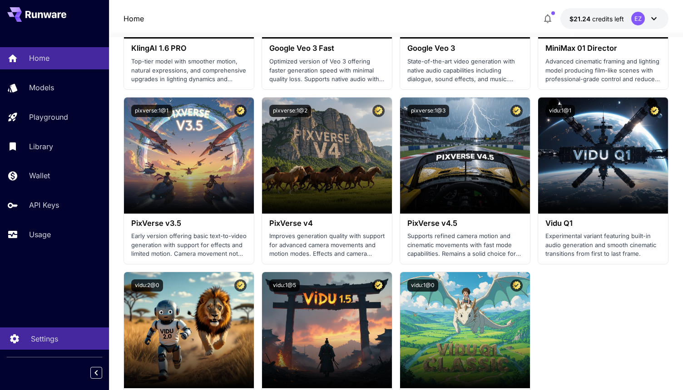
click at [49, 341] on p "Settings" at bounding box center [44, 339] width 27 height 11
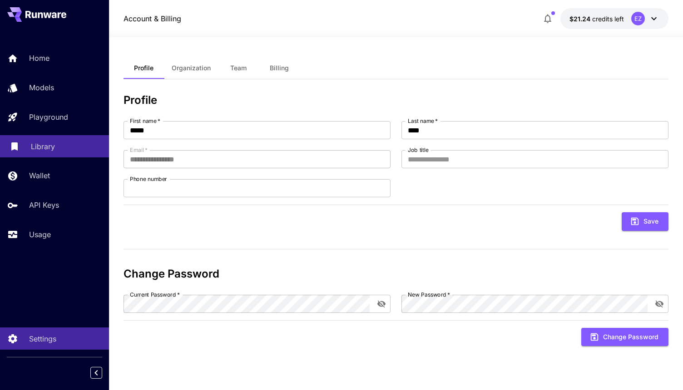
click at [65, 142] on div "Library" at bounding box center [66, 146] width 71 height 11
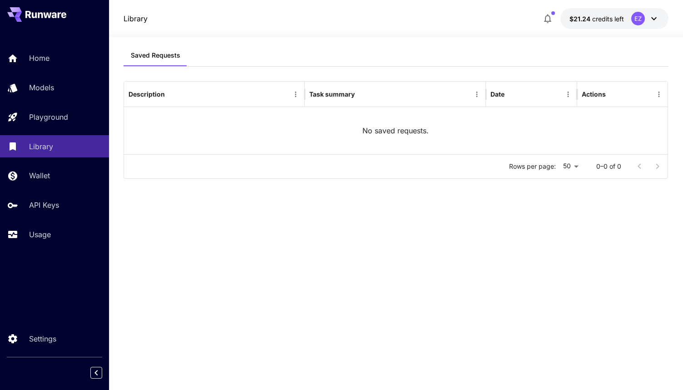
click at [610, 22] on span "credits left" at bounding box center [608, 19] width 32 height 8
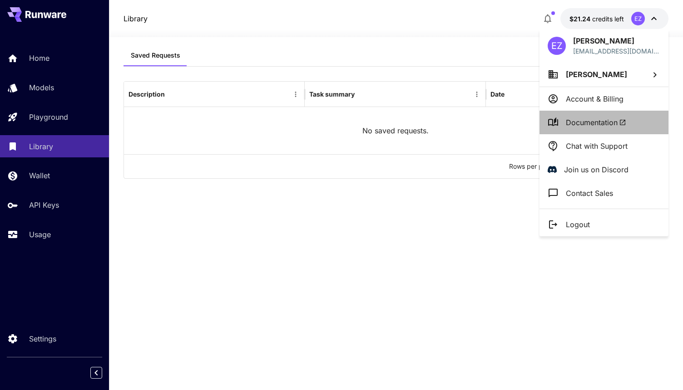
click at [590, 123] on span "Documentation" at bounding box center [595, 122] width 60 height 11
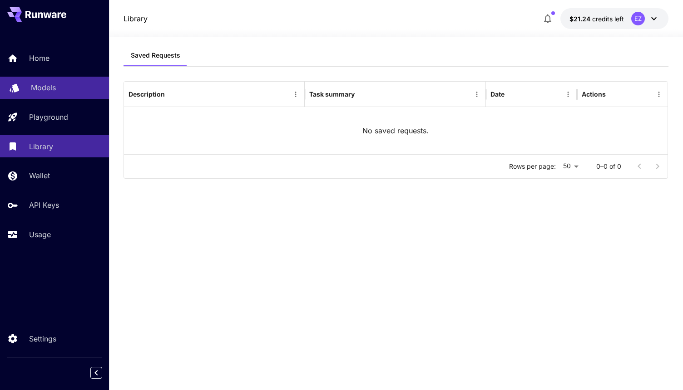
click at [59, 92] on div "Models" at bounding box center [66, 87] width 71 height 11
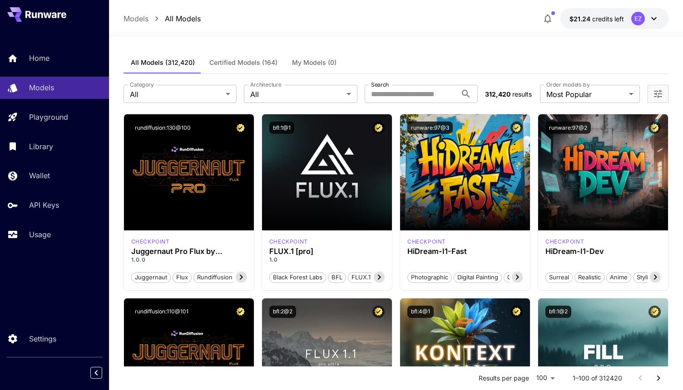
click at [250, 63] on span "Certified Models (164)" at bounding box center [243, 63] width 68 height 8
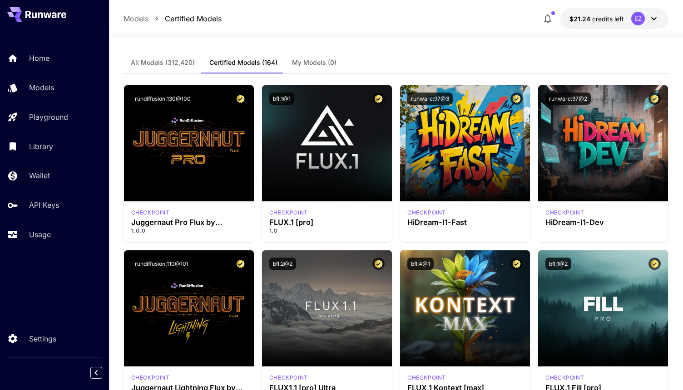
click at [313, 64] on span "My Models (0)" at bounding box center [314, 63] width 44 height 8
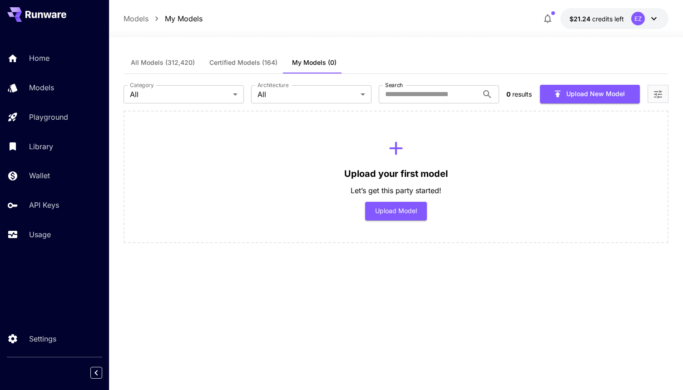
click at [230, 64] on span "Certified Models (164)" at bounding box center [243, 63] width 68 height 8
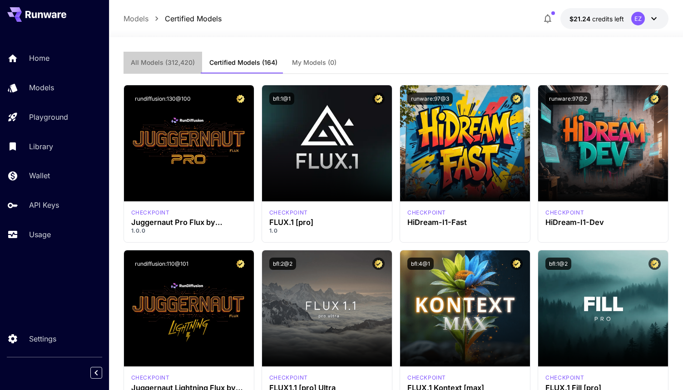
click at [168, 64] on span "All Models (312,420)" at bounding box center [163, 63] width 64 height 8
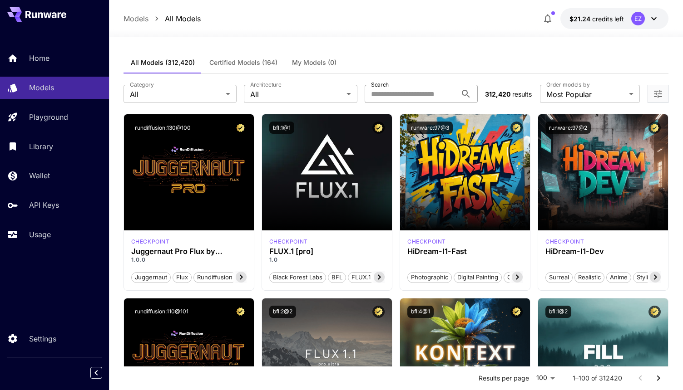
click at [436, 94] on input "Search" at bounding box center [410, 94] width 93 height 18
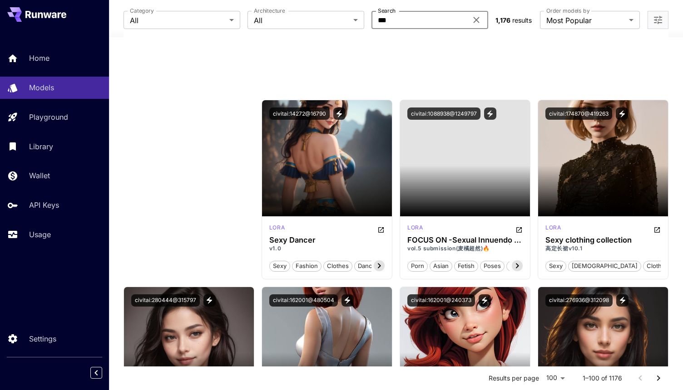
scroll to position [663, 0]
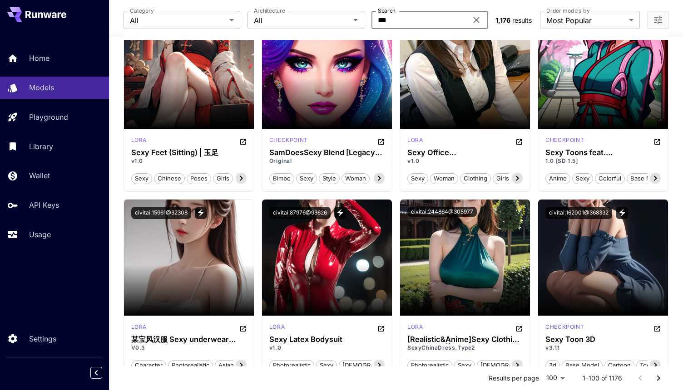
click at [403, 18] on input "***" at bounding box center [419, 20] width 96 height 18
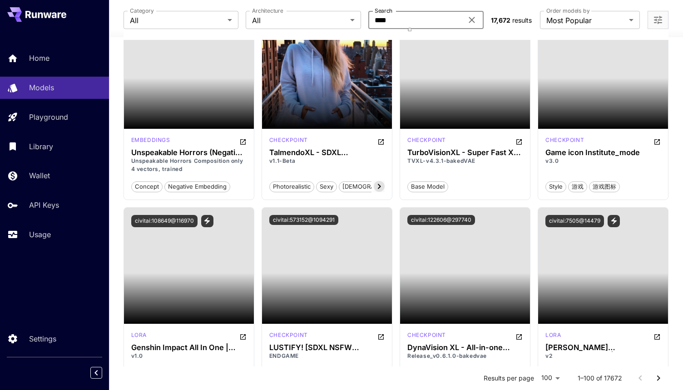
type input "****"
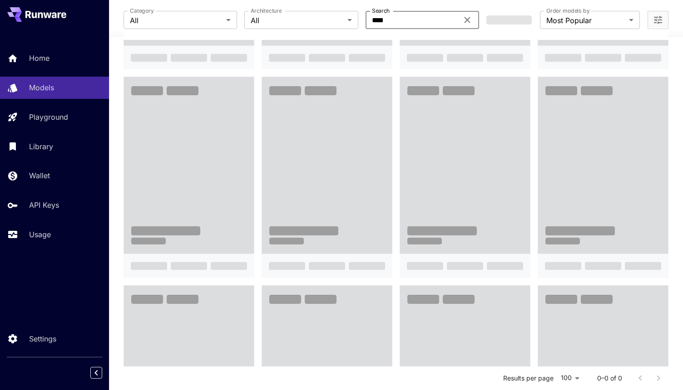
click at [404, 18] on input "****" at bounding box center [411, 20] width 93 height 18
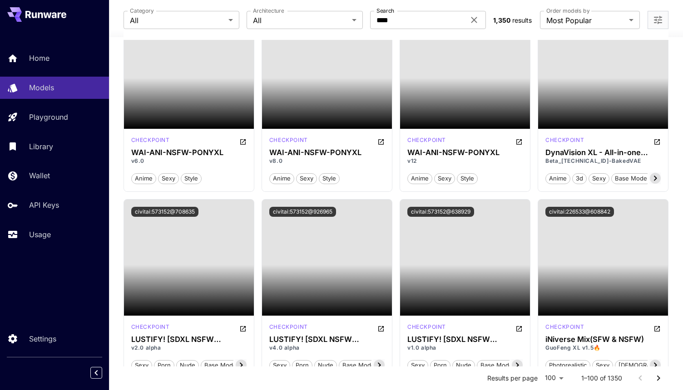
click at [416, 3] on div "**********" at bounding box center [395, 20] width 545 height 40
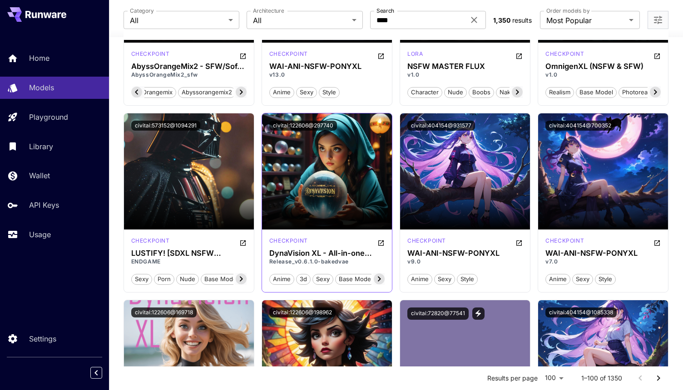
scroll to position [0, 0]
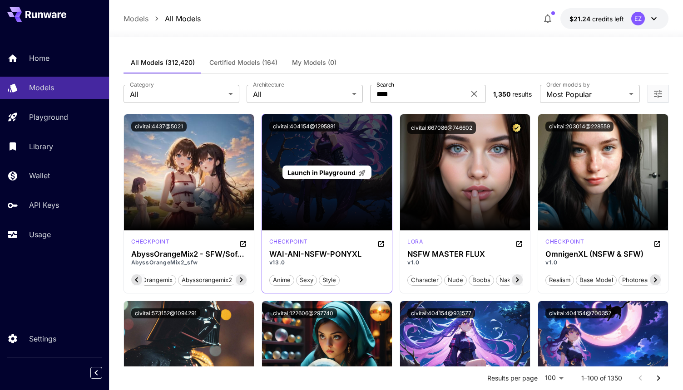
click at [325, 172] on span "Launch in Playground" at bounding box center [321, 173] width 68 height 8
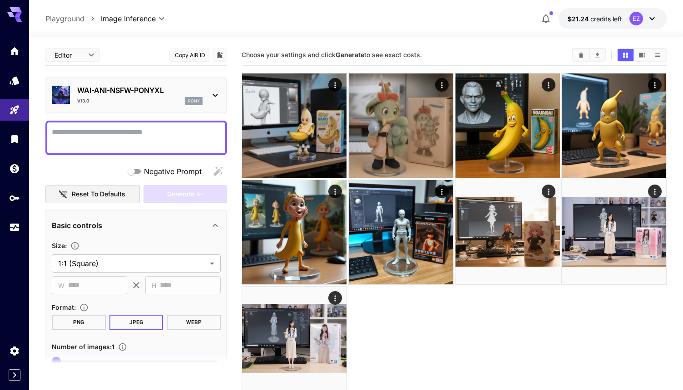
click at [166, 136] on textarea "Negative Prompt" at bounding box center [136, 138] width 169 height 22
click at [15, 48] on icon "Home" at bounding box center [15, 48] width 9 height 8
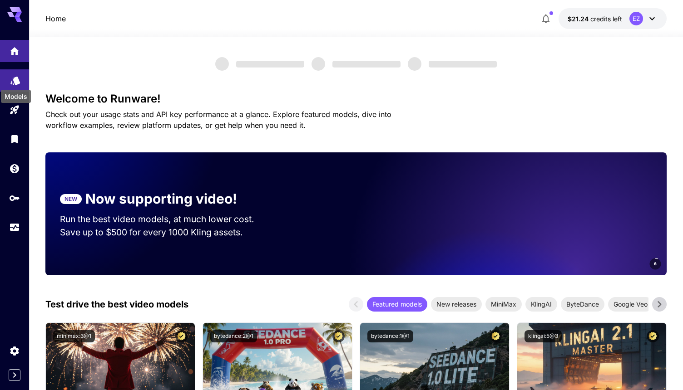
click at [9, 94] on div "Models" at bounding box center [16, 96] width 30 height 13
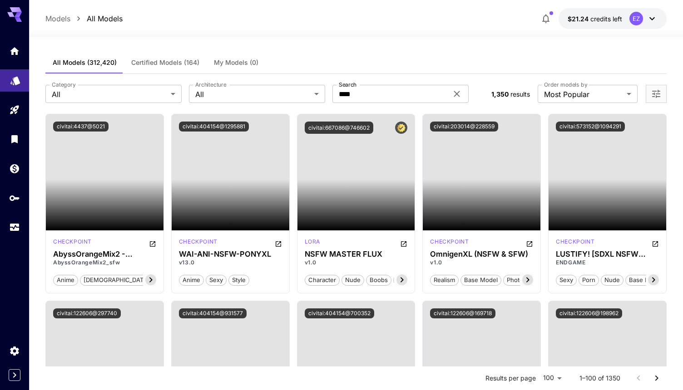
click at [18, 86] on link at bounding box center [14, 80] width 29 height 22
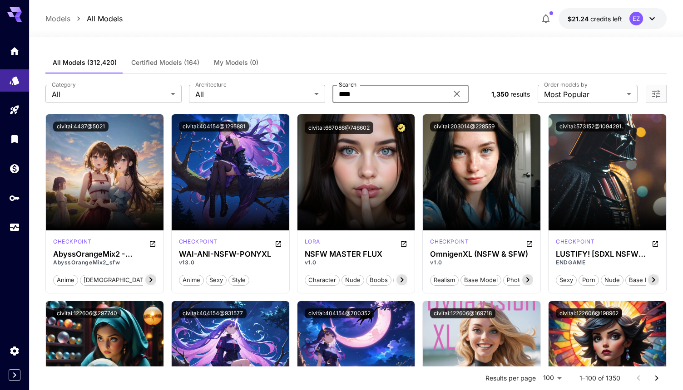
click at [365, 92] on input "****" at bounding box center [389, 94] width 115 height 18
click at [243, 256] on h3 "WAI-ANI-NSFW-PONYXL" at bounding box center [230, 254] width 103 height 9
click at [275, 242] on icon "Open in CivitAI" at bounding box center [278, 244] width 7 height 7
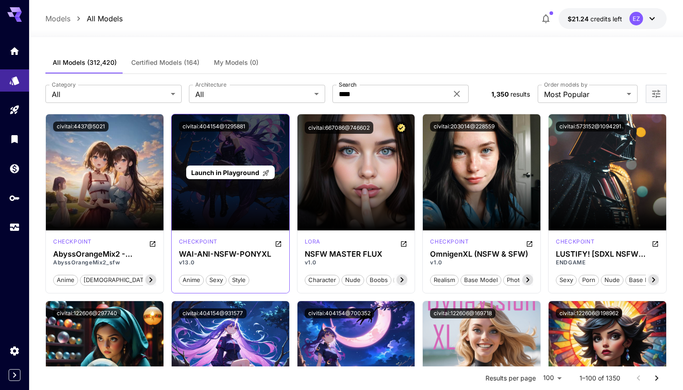
click at [234, 172] on span "Launch in Playground" at bounding box center [225, 173] width 68 height 8
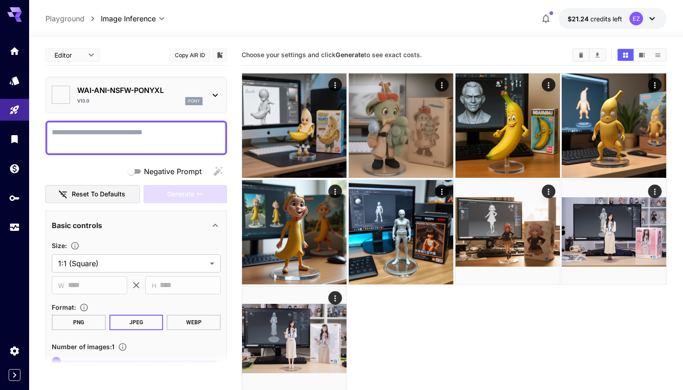
type input "*******"
click at [149, 130] on textarea "Negative Prompt" at bounding box center [136, 138] width 169 height 22
paste textarea "**********"
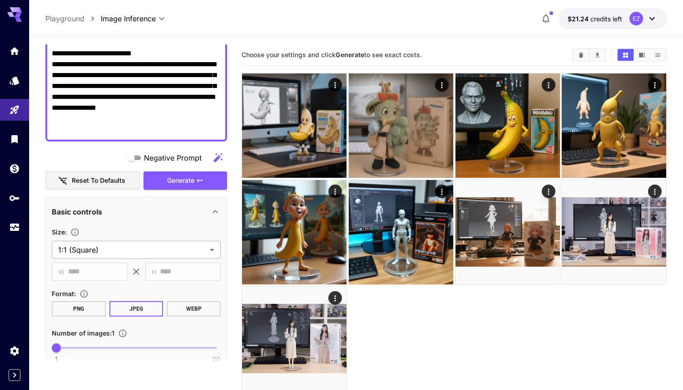
scroll to position [125, 0]
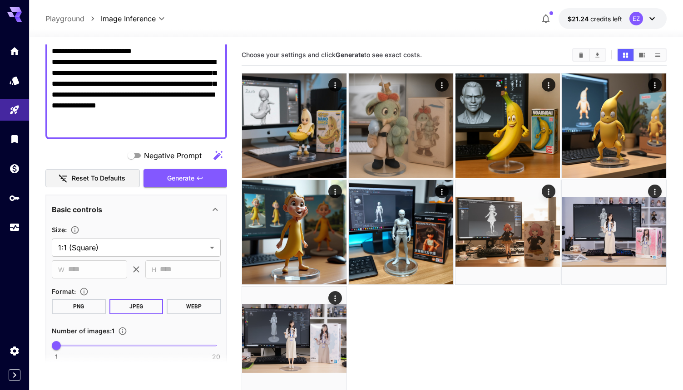
type textarea "**********"
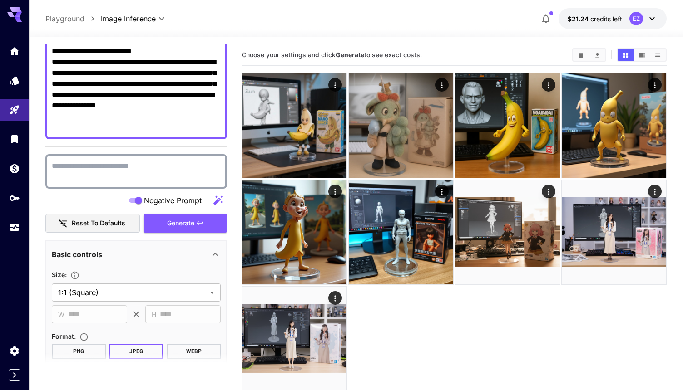
click at [155, 171] on textarea "Negative Prompt" at bounding box center [136, 172] width 169 height 22
paste textarea "**********"
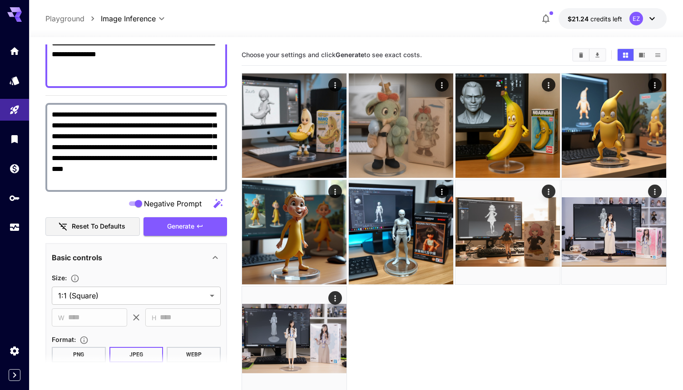
scroll to position [180, 0]
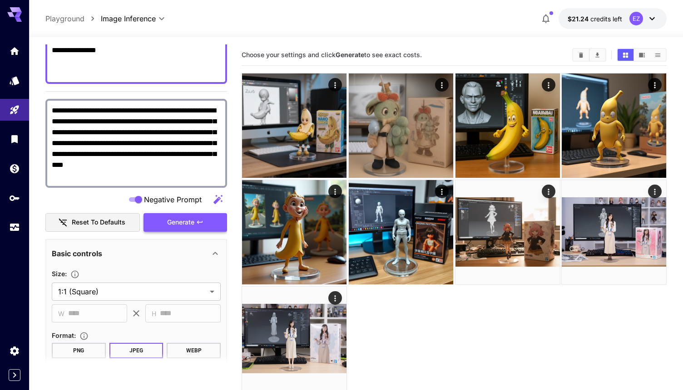
type textarea "**********"
click at [189, 223] on span "Generate" at bounding box center [180, 222] width 27 height 11
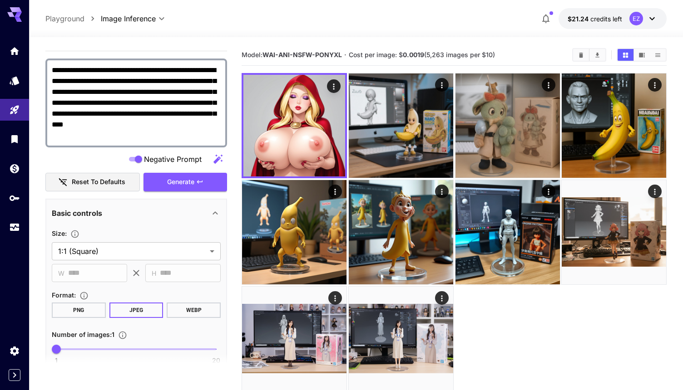
scroll to position [231, 0]
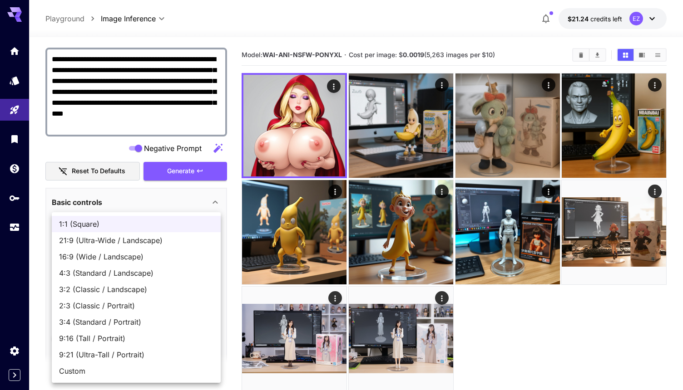
click at [111, 239] on body "**********" at bounding box center [341, 231] width 683 height 462
click at [38, 208] on div at bounding box center [341, 195] width 683 height 390
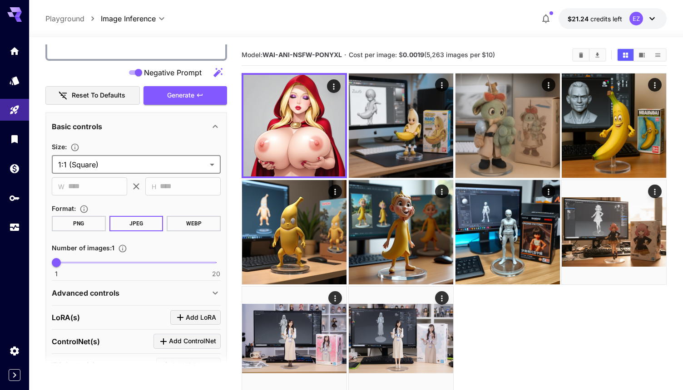
scroll to position [309, 0]
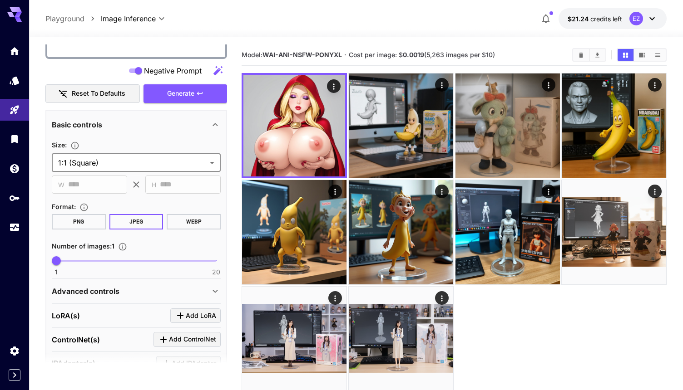
type input "*"
click at [68, 261] on span "1 20 2" at bounding box center [136, 261] width 160 height 14
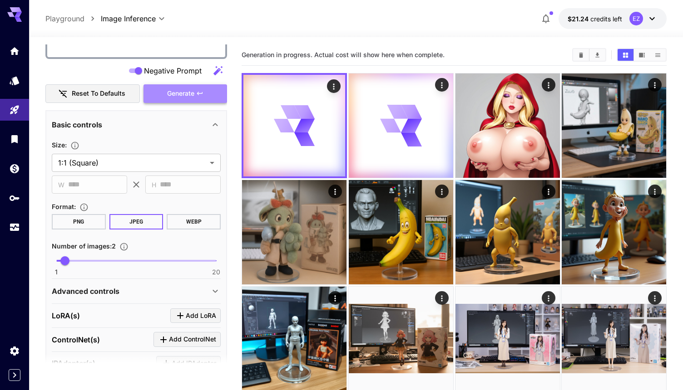
click at [203, 100] on button "Generate" at bounding box center [185, 93] width 84 height 19
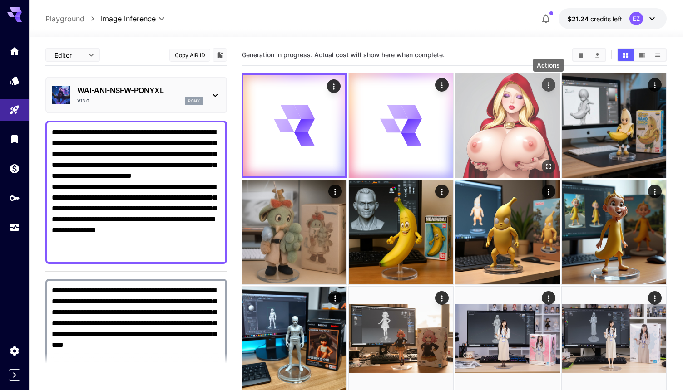
click at [545, 81] on icon "Actions" at bounding box center [547, 85] width 9 height 9
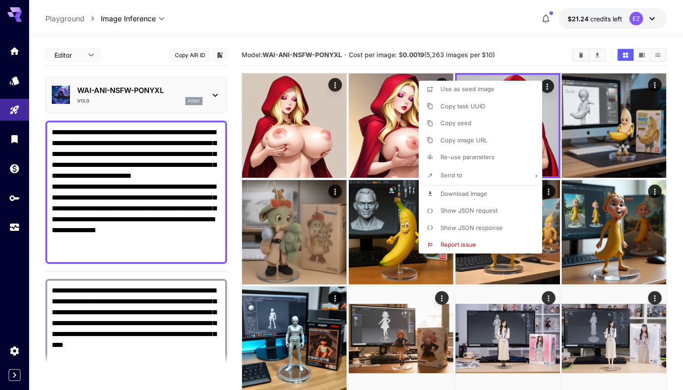
click at [511, 41] on div at bounding box center [341, 195] width 683 height 390
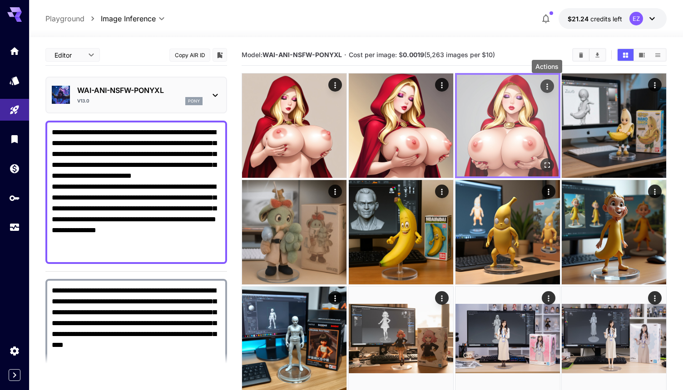
click at [546, 87] on icon "Actions" at bounding box center [546, 87] width 1 height 6
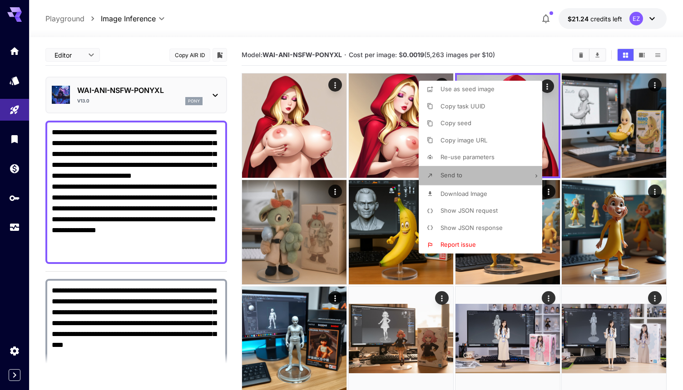
click at [538, 177] on icon at bounding box center [536, 176] width 6 height 6
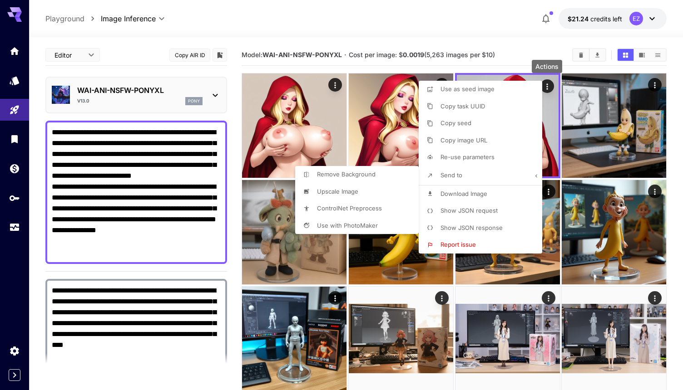
click at [479, 41] on div at bounding box center [341, 195] width 683 height 390
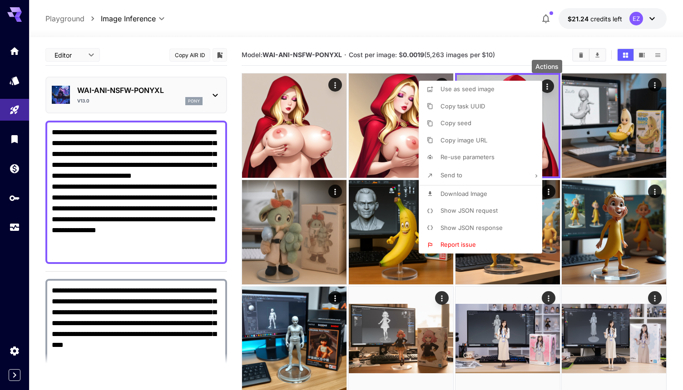
click at [517, 45] on div at bounding box center [341, 195] width 683 height 390
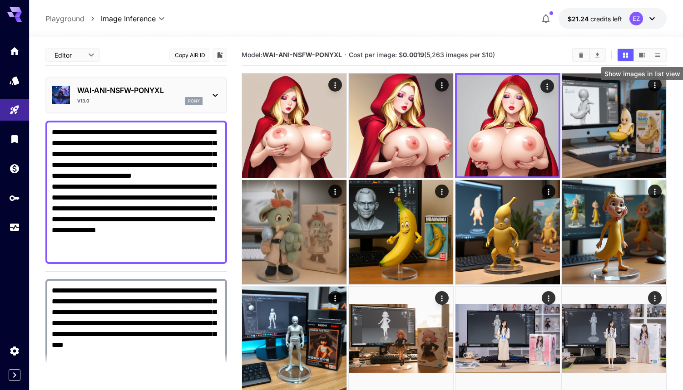
click at [663, 51] on button "Show images in list view" at bounding box center [657, 55] width 16 height 12
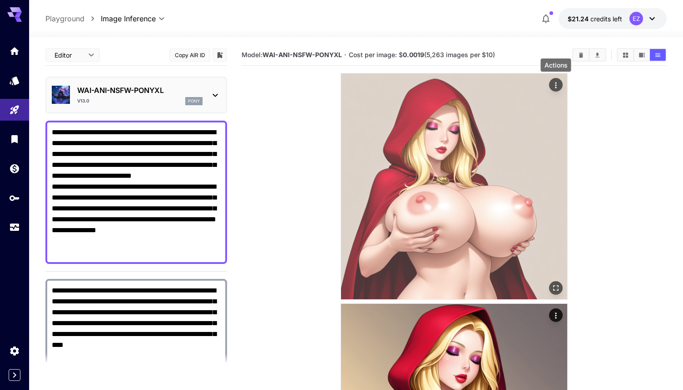
click at [556, 83] on icon "Actions" at bounding box center [555, 85] width 9 height 9
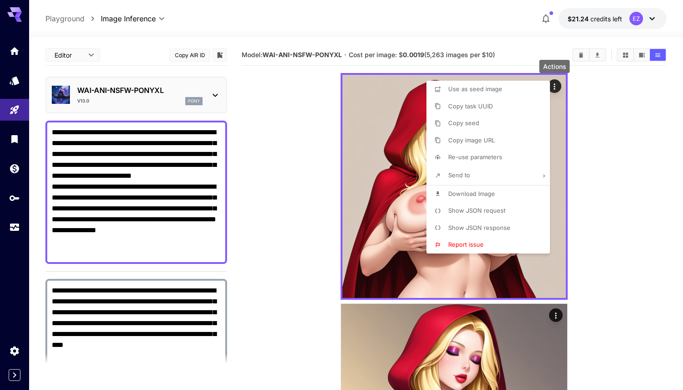
click at [616, 188] on div at bounding box center [341, 195] width 683 height 390
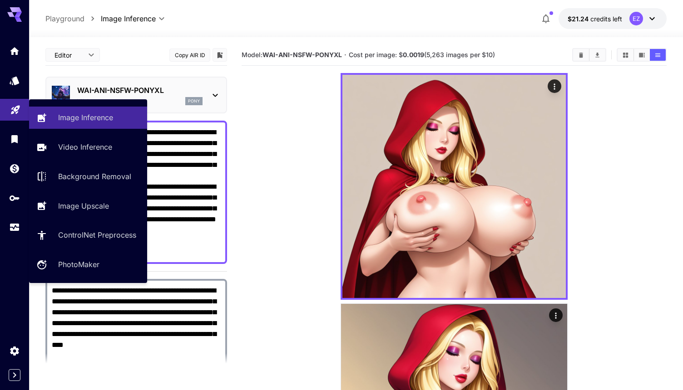
click at [20, 112] on icon "Playground" at bounding box center [15, 107] width 11 height 11
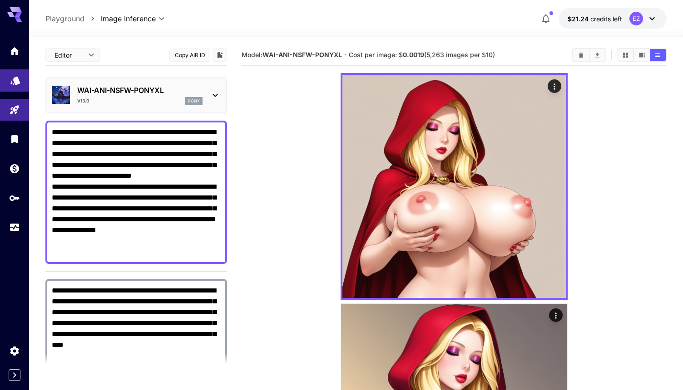
click at [15, 92] on link at bounding box center [14, 80] width 29 height 22
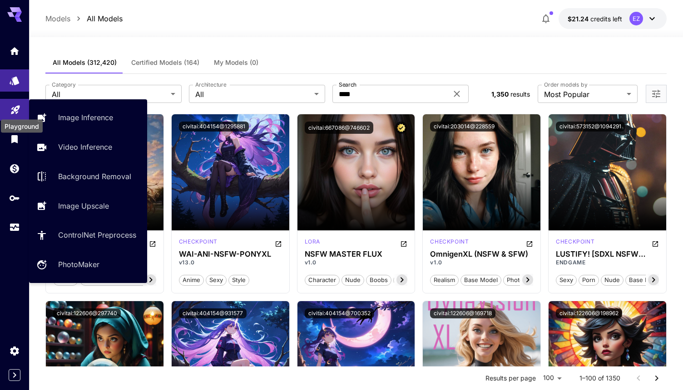
click at [16, 110] on icon "Playground" at bounding box center [15, 107] width 11 height 11
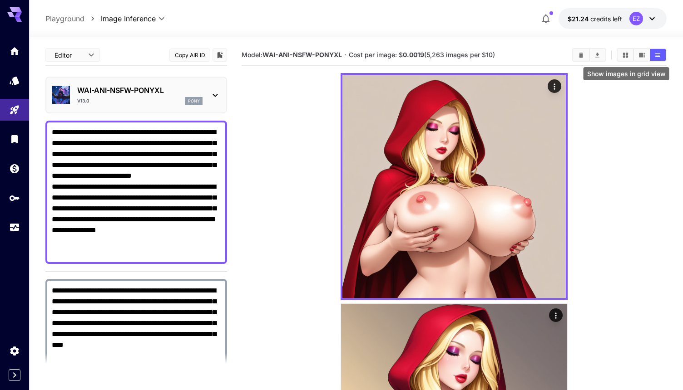
click at [625, 55] on icon "Show images in grid view" at bounding box center [625, 55] width 7 height 7
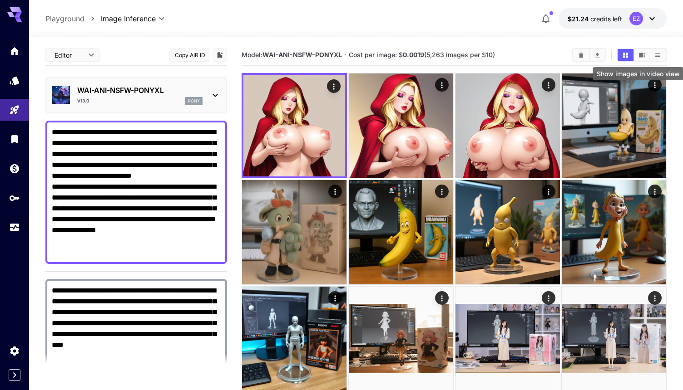
click at [641, 55] on icon "Show images in video view" at bounding box center [642, 55] width 6 height 5
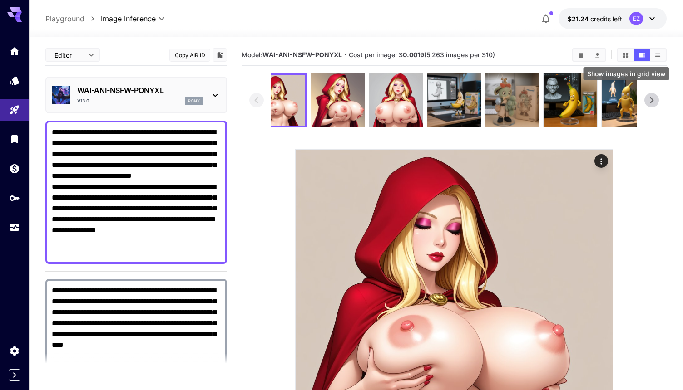
click at [629, 55] on button "Show images in grid view" at bounding box center [625, 55] width 16 height 12
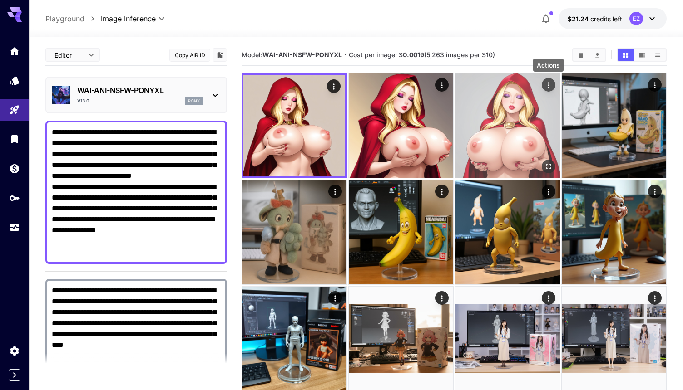
click at [544, 88] on icon "Actions" at bounding box center [547, 85] width 9 height 9
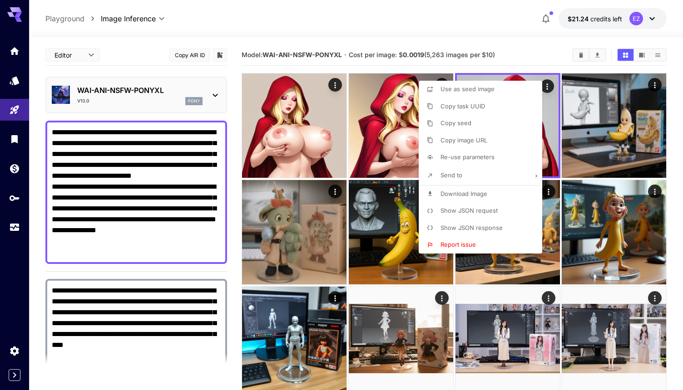
click at [538, 52] on div at bounding box center [341, 195] width 683 height 390
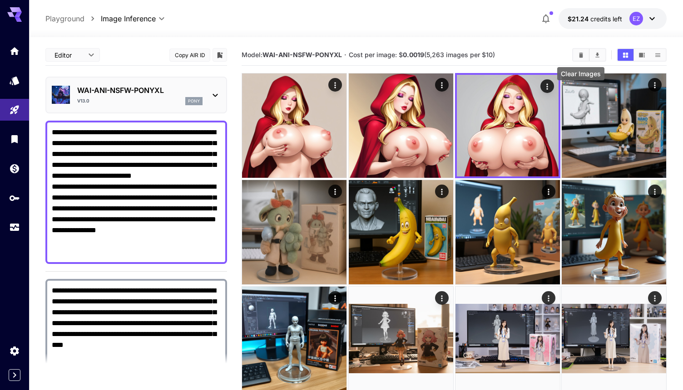
click at [578, 55] on icon "Clear Images" at bounding box center [580, 55] width 7 height 7
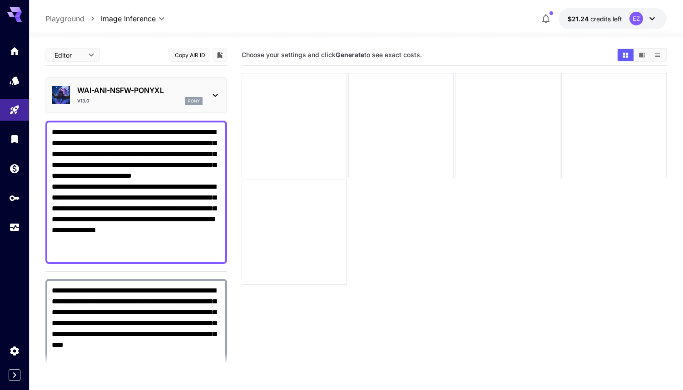
click at [497, 228] on div at bounding box center [453, 178] width 425 height 211
click at [120, 149] on textarea "**********" at bounding box center [136, 192] width 169 height 131
click at [301, 2] on div "**********" at bounding box center [356, 18] width 654 height 37
click at [208, 91] on div "WAI-ANI-NSFW-PONYXL v13.0 pony" at bounding box center [136, 95] width 169 height 28
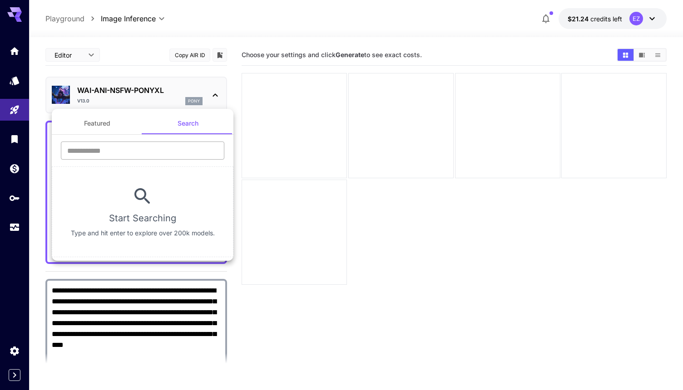
click at [179, 150] on input "text" at bounding box center [142, 151] width 163 height 18
type input "****"
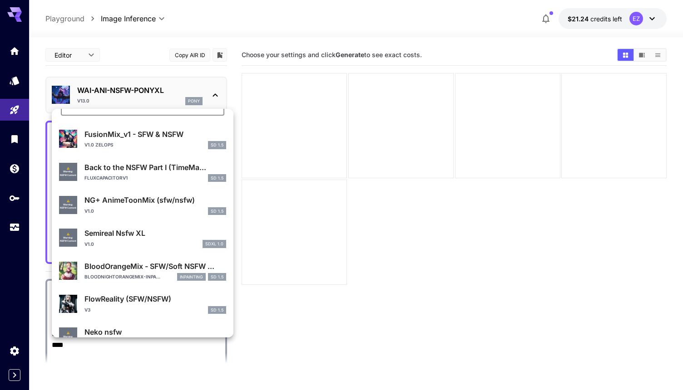
scroll to position [47, 0]
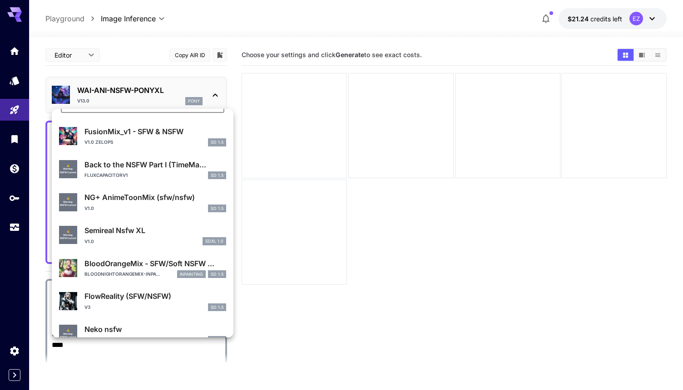
click at [4, 75] on div at bounding box center [341, 195] width 683 height 390
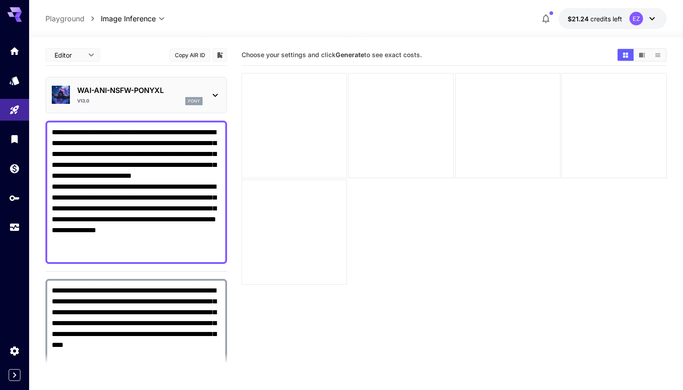
click at [13, 76] on div "Featured Search **** ​ FusionMix_v1 - SFW & NSFW v1.0 Zelops SD 1.5 ⚠️ Warning:…" at bounding box center [91, 136] width 182 height 272
click at [18, 83] on icon "Models" at bounding box center [15, 77] width 11 height 11
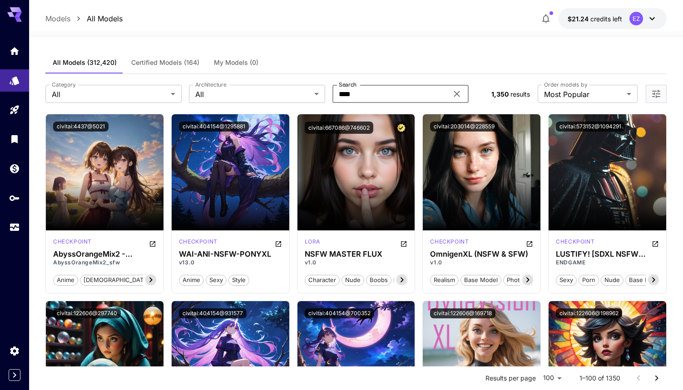
click at [384, 96] on input "****" at bounding box center [389, 94] width 115 height 18
click at [401, 53] on div "All Models (312,420) Certified Models (164) My Models (0)" at bounding box center [355, 63] width 621 height 22
click at [404, 240] on button "Open in CivitAI" at bounding box center [403, 243] width 7 height 11
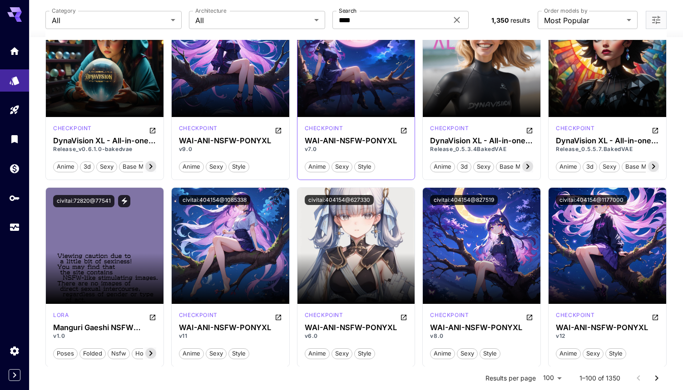
scroll to position [303, 0]
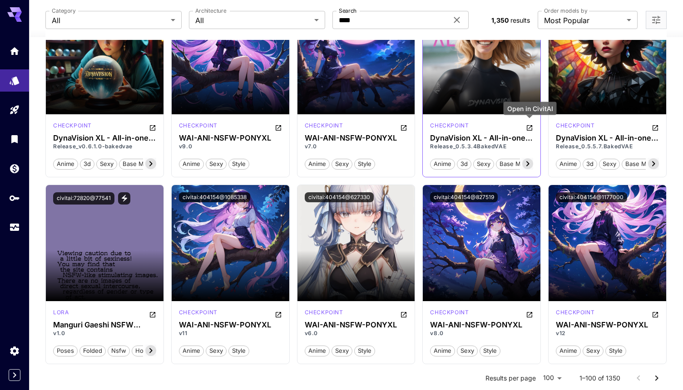
click at [530, 127] on icon "Open in CivitAI" at bounding box center [529, 127] width 7 height 7
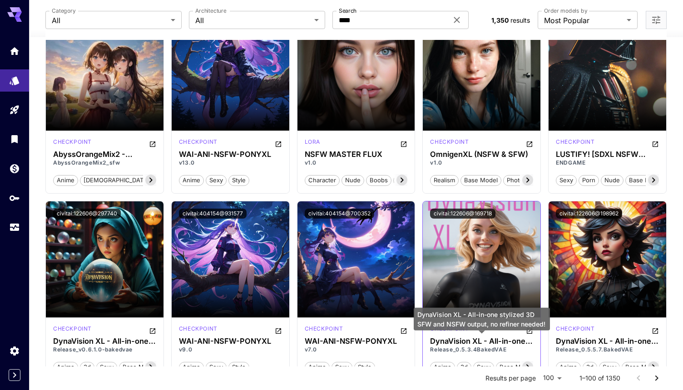
scroll to position [93, 0]
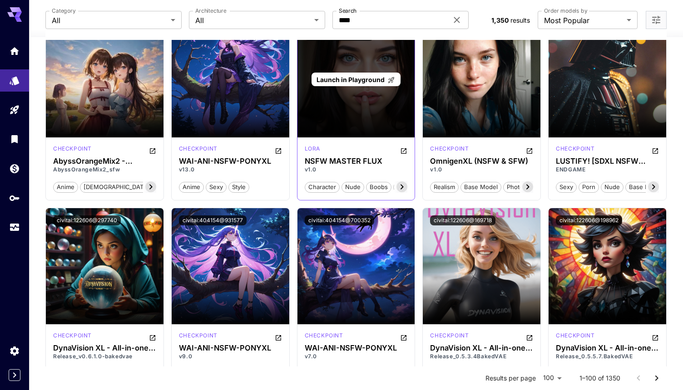
click at [362, 80] on span "Launch in Playground" at bounding box center [350, 80] width 68 height 8
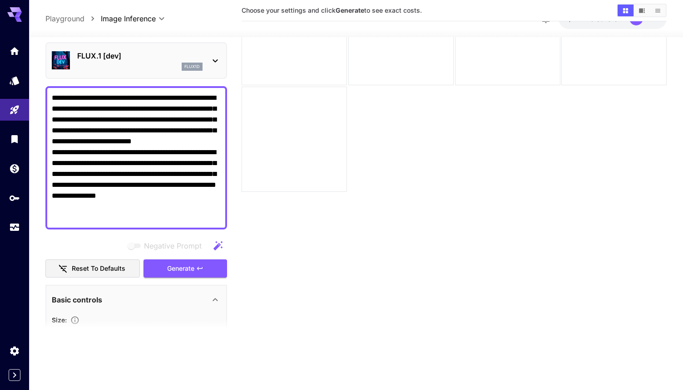
click at [166, 159] on textarea "**********" at bounding box center [136, 158] width 169 height 131
paste textarea "**********"
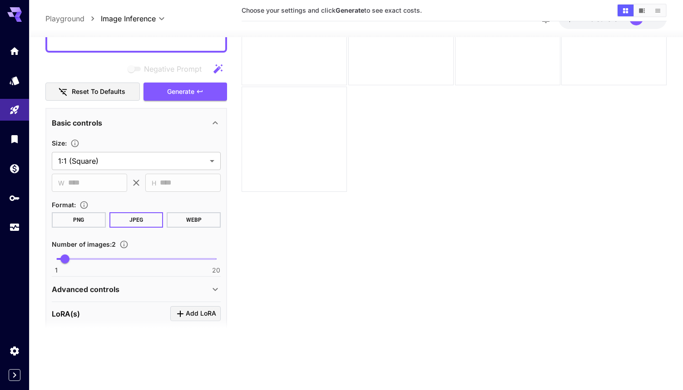
scroll to position [563, 0]
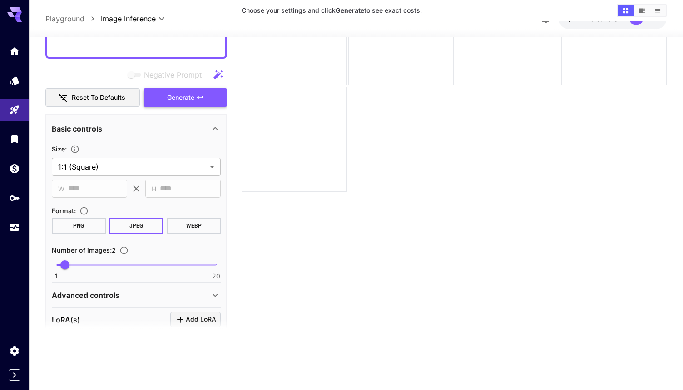
type textarea "**********"
click at [204, 97] on button "Generate" at bounding box center [185, 97] width 84 height 19
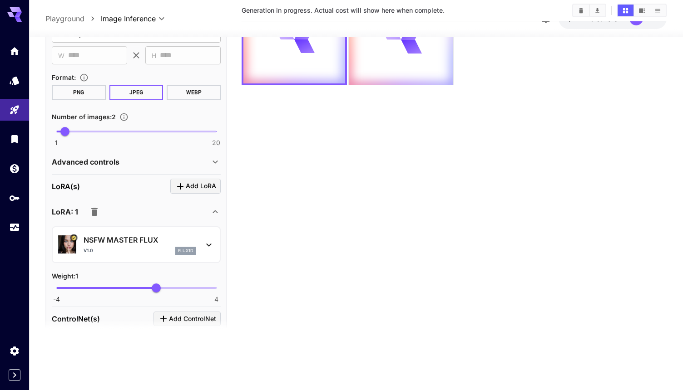
scroll to position [732, 0]
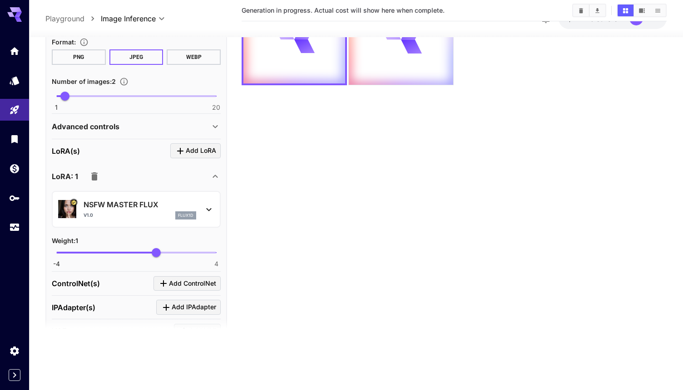
click at [210, 208] on icon at bounding box center [208, 209] width 11 height 11
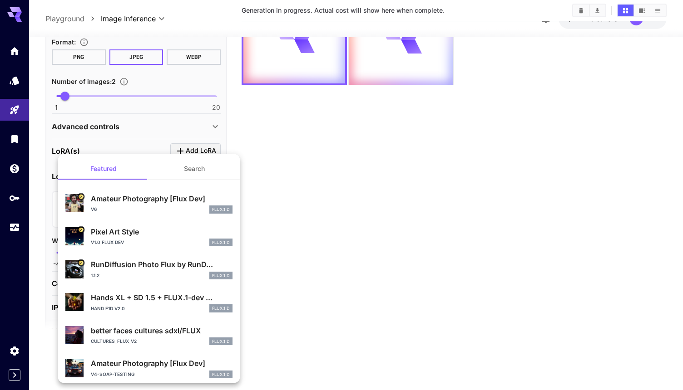
click at [286, 200] on div at bounding box center [341, 195] width 683 height 390
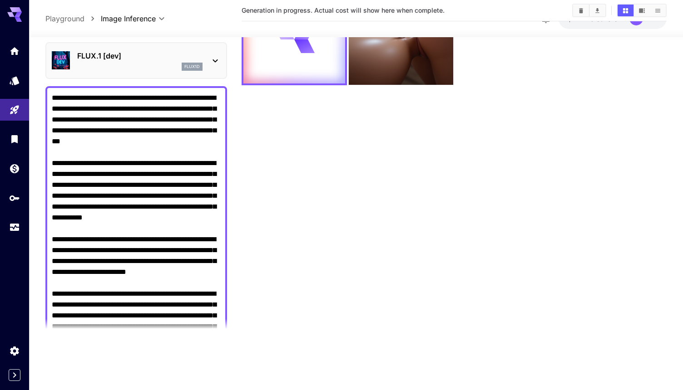
scroll to position [0, 0]
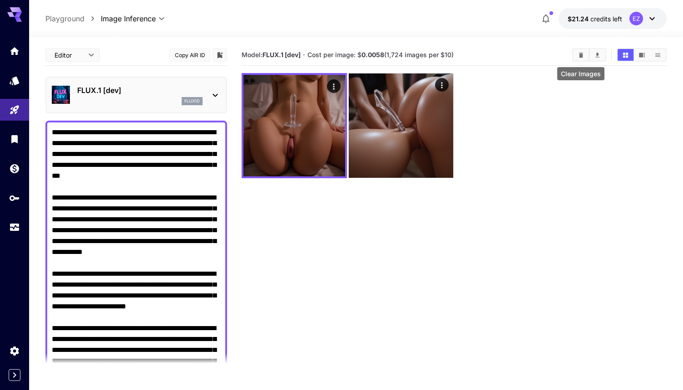
click at [580, 55] on icon "Clear Images" at bounding box center [581, 54] width 4 height 5
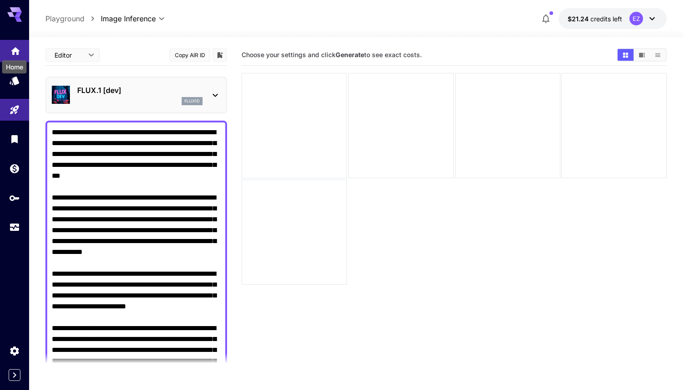
click at [14, 49] on icon "Home" at bounding box center [15, 48] width 9 height 8
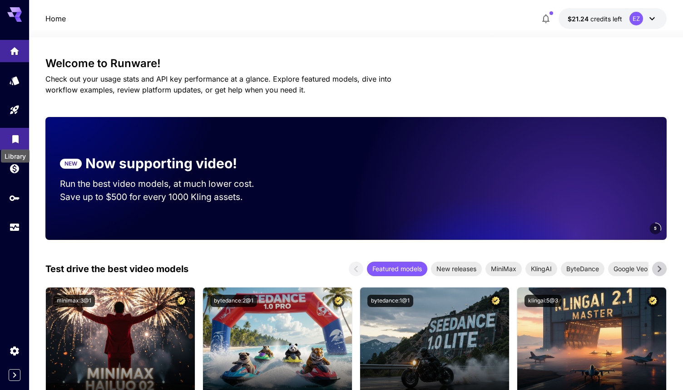
click at [14, 133] on icon "Library" at bounding box center [15, 136] width 11 height 11
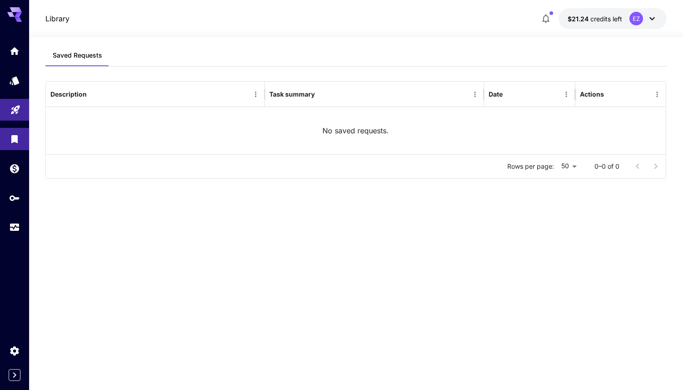
click at [18, 103] on icon "Playground" at bounding box center [15, 107] width 11 height 11
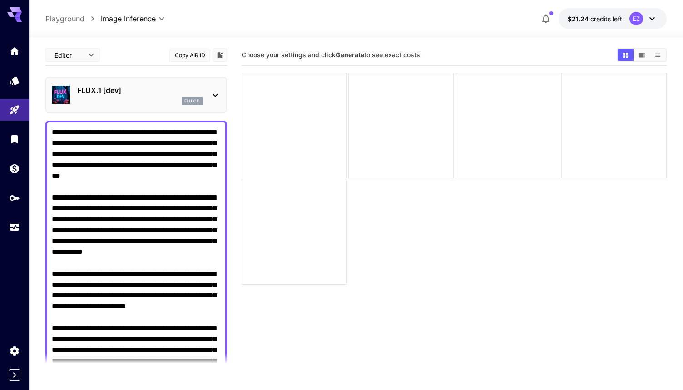
click at [197, 197] on textarea "Negative Prompt" at bounding box center [136, 388] width 169 height 523
click at [5, 85] on link at bounding box center [14, 80] width 29 height 22
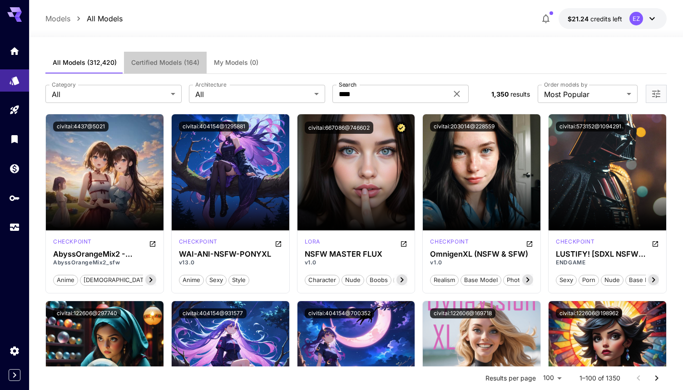
click at [163, 58] on button "Certified Models (164)" at bounding box center [165, 63] width 83 height 22
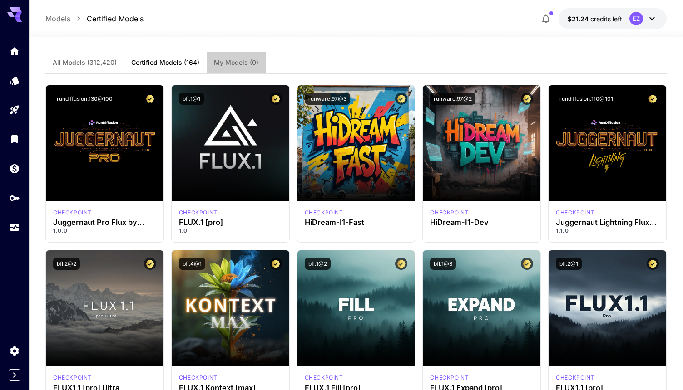
click at [242, 59] on span "My Models (0)" at bounding box center [236, 63] width 44 height 8
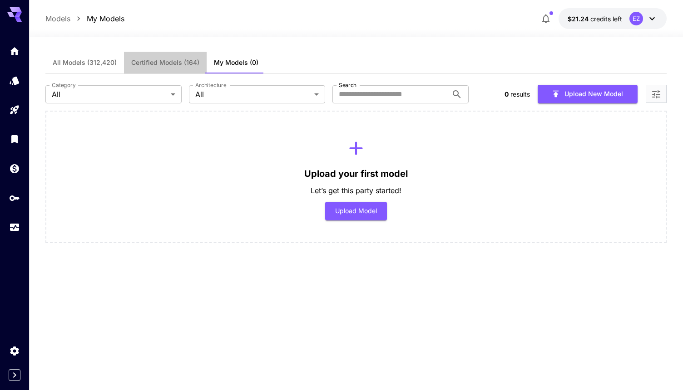
click at [172, 59] on span "Certified Models (164)" at bounding box center [165, 63] width 68 height 8
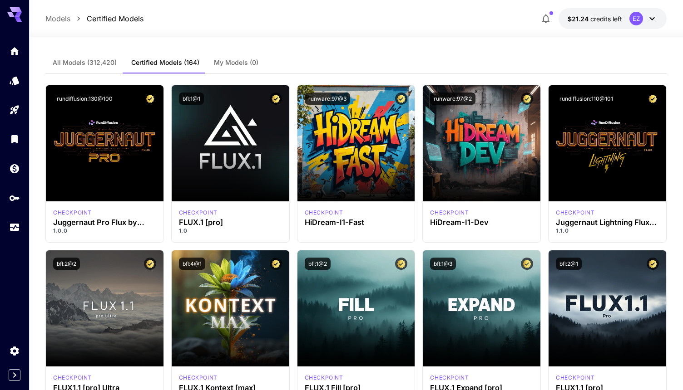
click at [239, 57] on button "My Models (0)" at bounding box center [235, 63] width 59 height 22
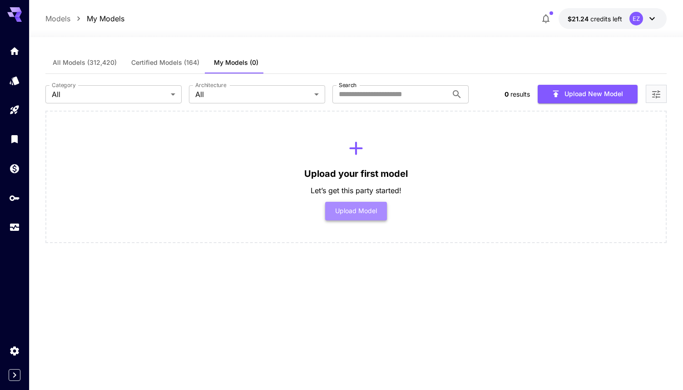
click at [374, 211] on button "Upload Model" at bounding box center [356, 211] width 62 height 19
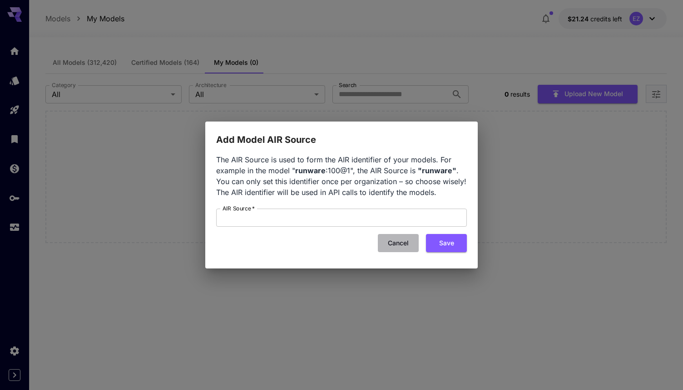
click at [403, 245] on button "Cancel" at bounding box center [398, 243] width 41 height 19
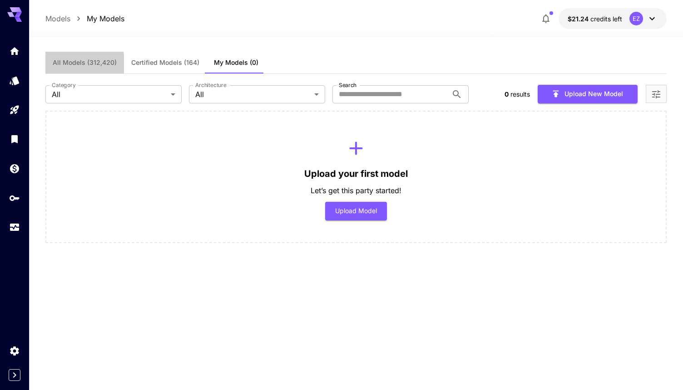
click at [67, 65] on span "All Models (312,420)" at bounding box center [85, 63] width 64 height 8
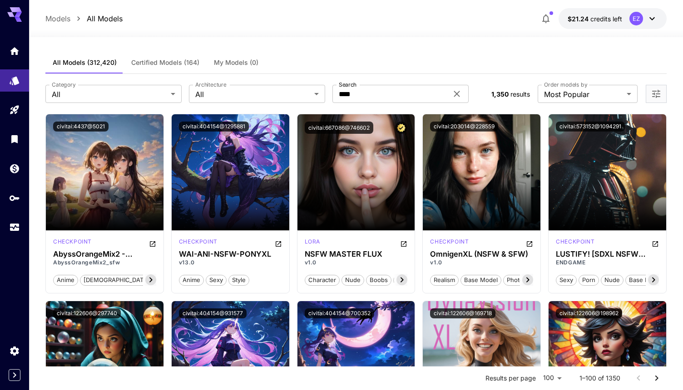
click at [91, 66] on span "All Models (312,420)" at bounding box center [85, 63] width 64 height 8
click at [56, 22] on p "Models" at bounding box center [57, 18] width 25 height 11
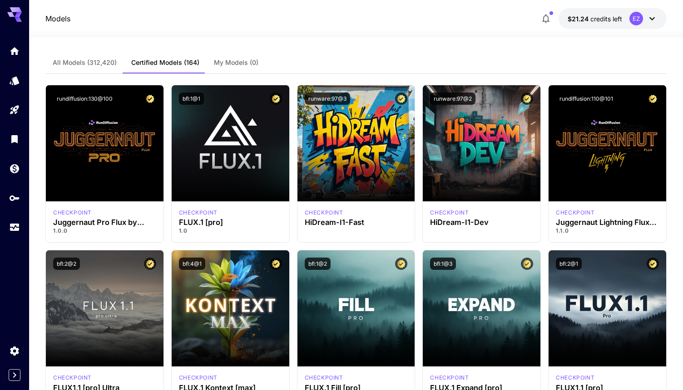
click at [93, 67] on button "All Models (312,420)" at bounding box center [84, 63] width 79 height 22
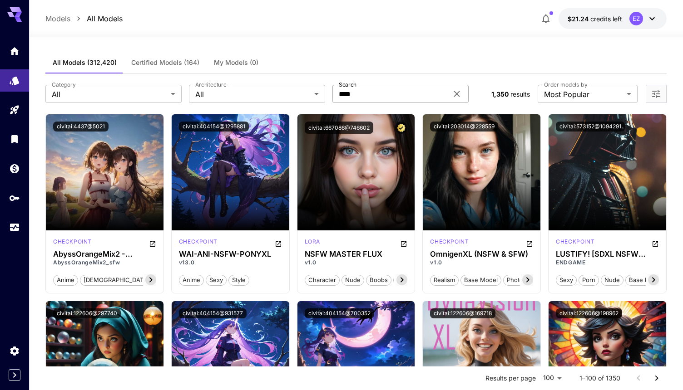
click at [456, 92] on icon at bounding box center [456, 93] width 11 height 11
click at [511, 57] on div "All Models (312,420) Certified Models (164) My Models (0)" at bounding box center [355, 63] width 621 height 22
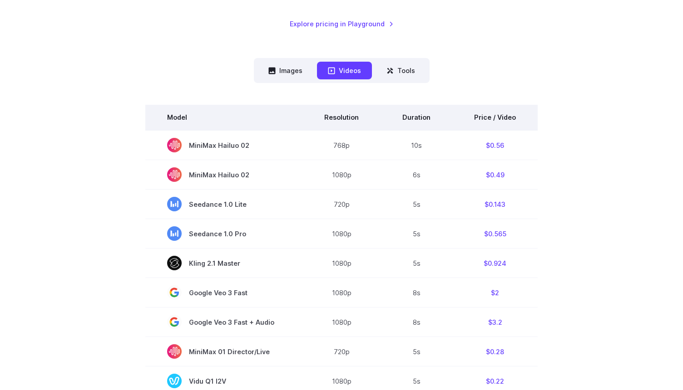
scroll to position [210, 0]
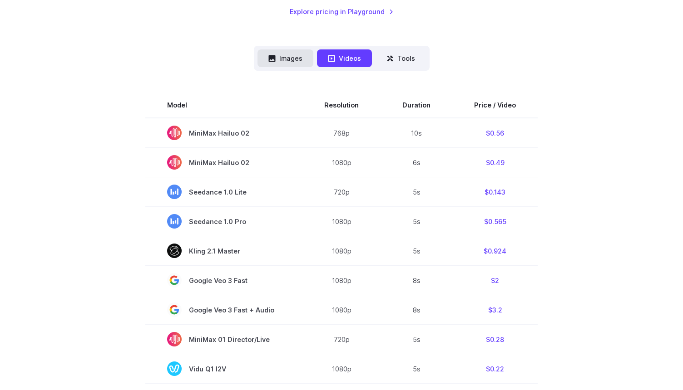
click at [293, 59] on button "Images" at bounding box center [285, 58] width 56 height 18
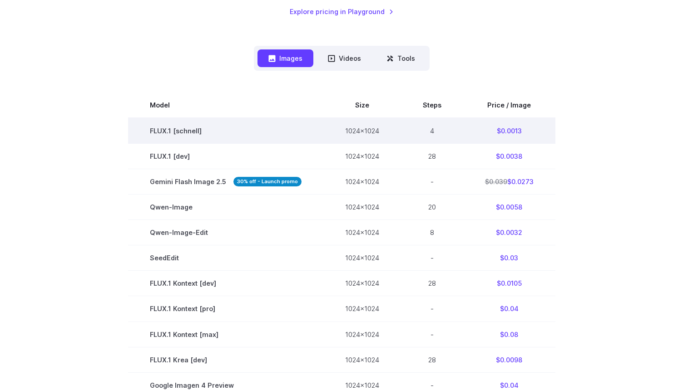
click at [515, 131] on td "$0.0013" at bounding box center [509, 131] width 92 height 26
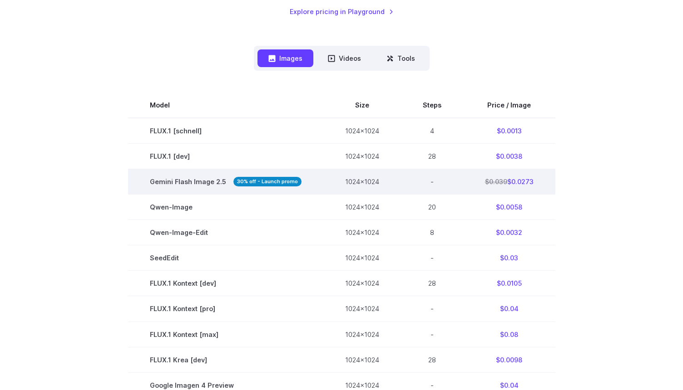
click at [497, 180] on s "$0.039" at bounding box center [496, 182] width 22 height 8
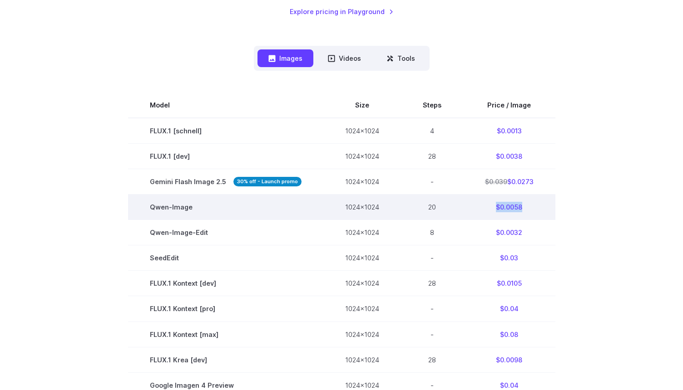
drag, startPoint x: 481, startPoint y: 207, endPoint x: 542, endPoint y: 211, distance: 61.3
click at [542, 211] on td "$0.0058" at bounding box center [509, 207] width 92 height 25
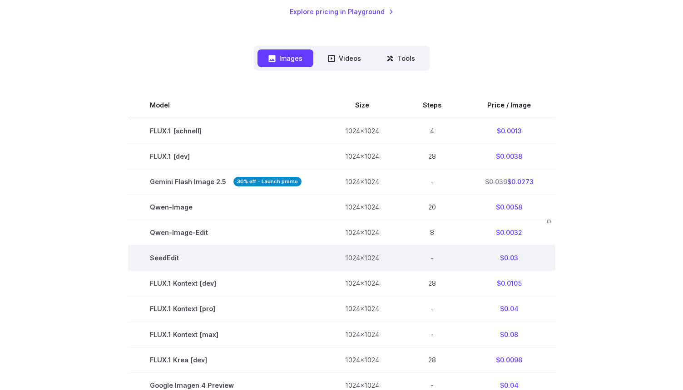
click at [533, 256] on td "$0.03" at bounding box center [509, 258] width 92 height 25
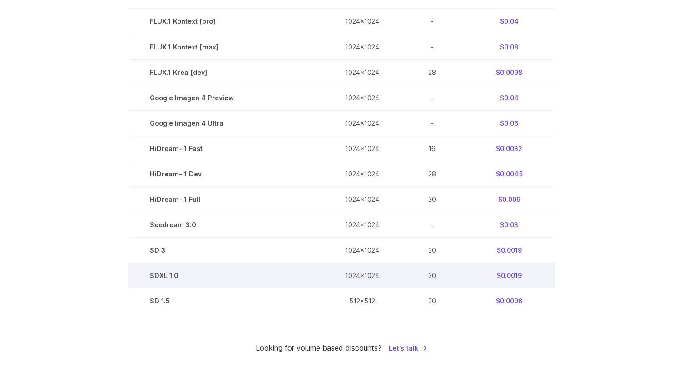
scroll to position [505, 0]
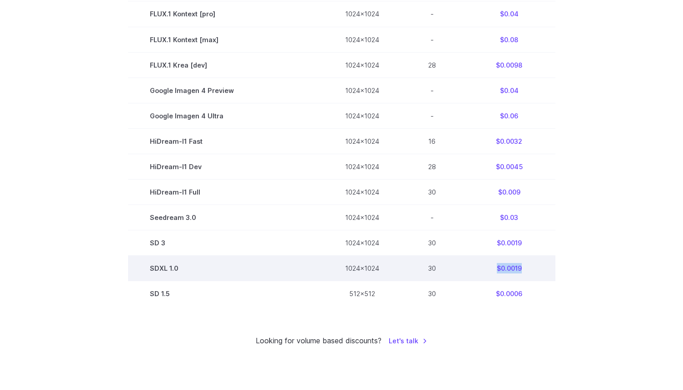
drag, startPoint x: 527, startPoint y: 272, endPoint x: 489, endPoint y: 276, distance: 38.4
click at [489, 276] on td "$0.0019" at bounding box center [509, 268] width 92 height 25
click at [489, 272] on td "$0.0019" at bounding box center [509, 268] width 92 height 25
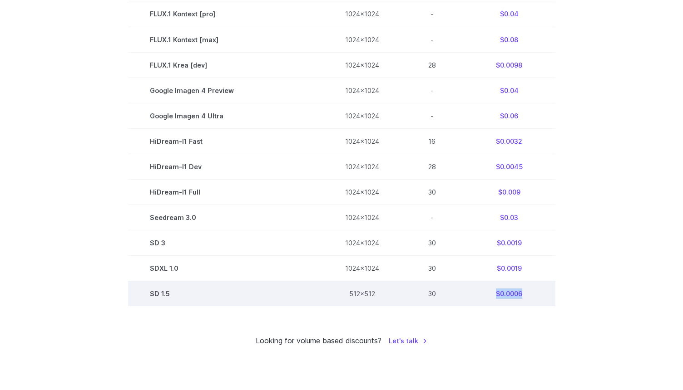
drag, startPoint x: 529, startPoint y: 299, endPoint x: 484, endPoint y: 299, distance: 45.4
click at [483, 299] on td "$0.0006" at bounding box center [509, 293] width 92 height 25
click at [472, 304] on td "$0.0006" at bounding box center [509, 293] width 92 height 25
drag, startPoint x: 480, startPoint y: 300, endPoint x: 545, endPoint y: 300, distance: 65.4
click at [545, 300] on td "$0.0006" at bounding box center [509, 293] width 92 height 25
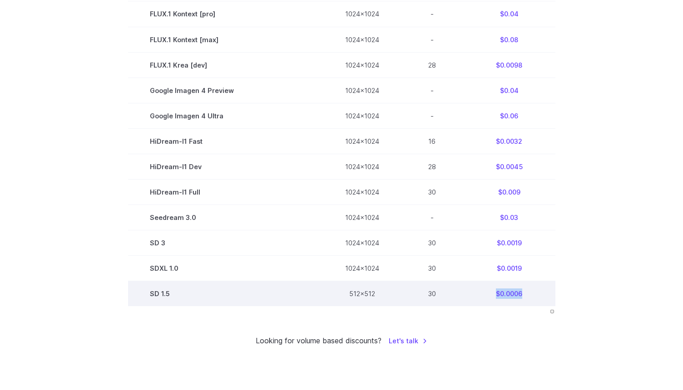
click at [528, 302] on td "$0.0006" at bounding box center [509, 293] width 92 height 25
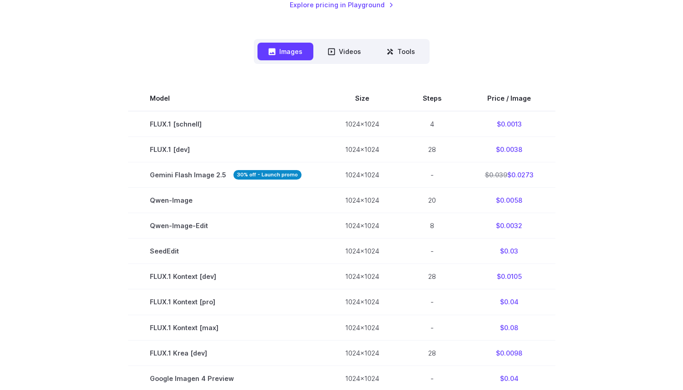
scroll to position [0, 0]
